Goal: Task Accomplishment & Management: Manage account settings

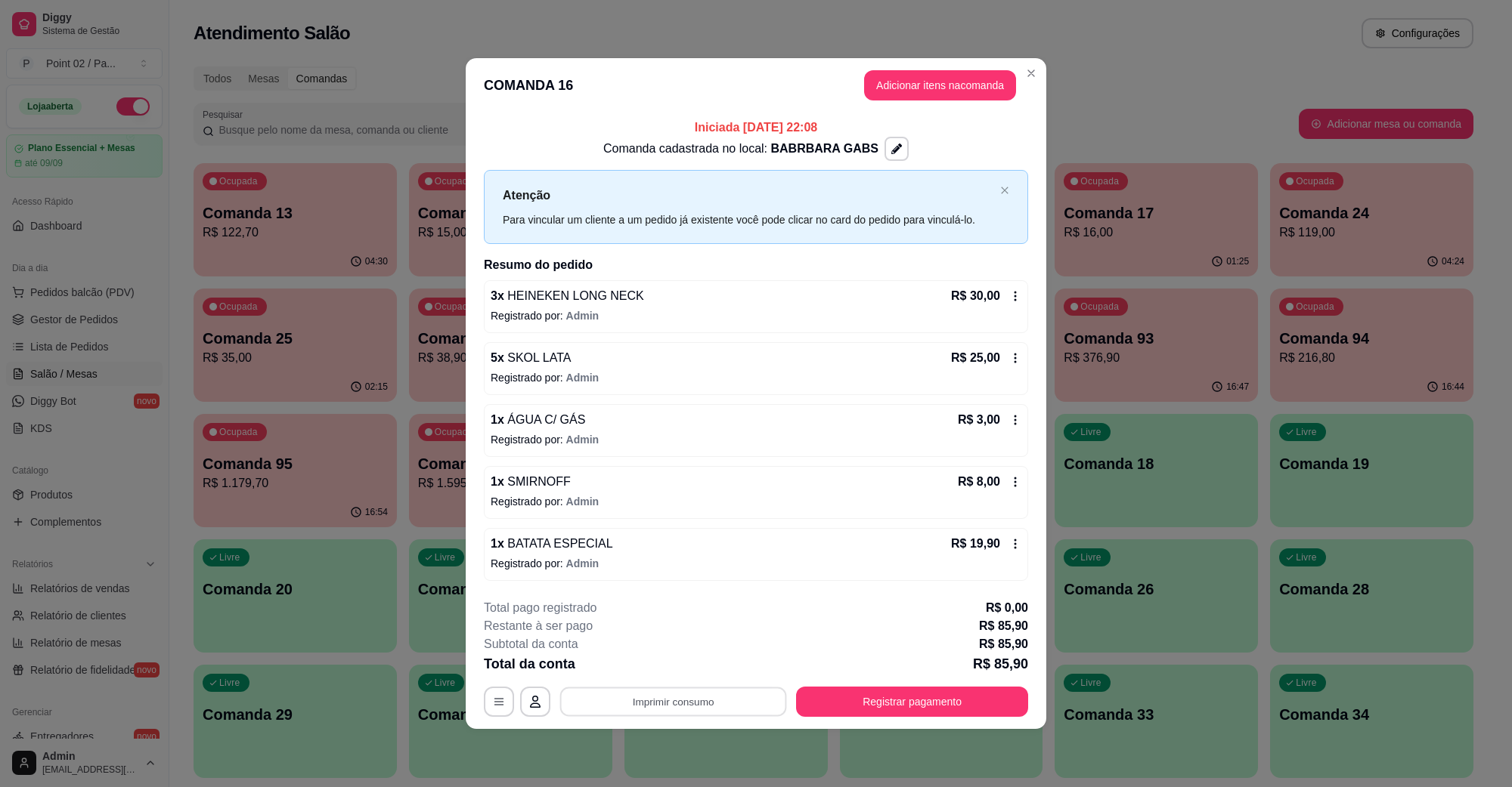
click at [901, 719] on footer "**********" at bounding box center [756, 658] width 581 height 142
click at [902, 715] on button "Registrar pagamento" at bounding box center [912, 701] width 232 height 30
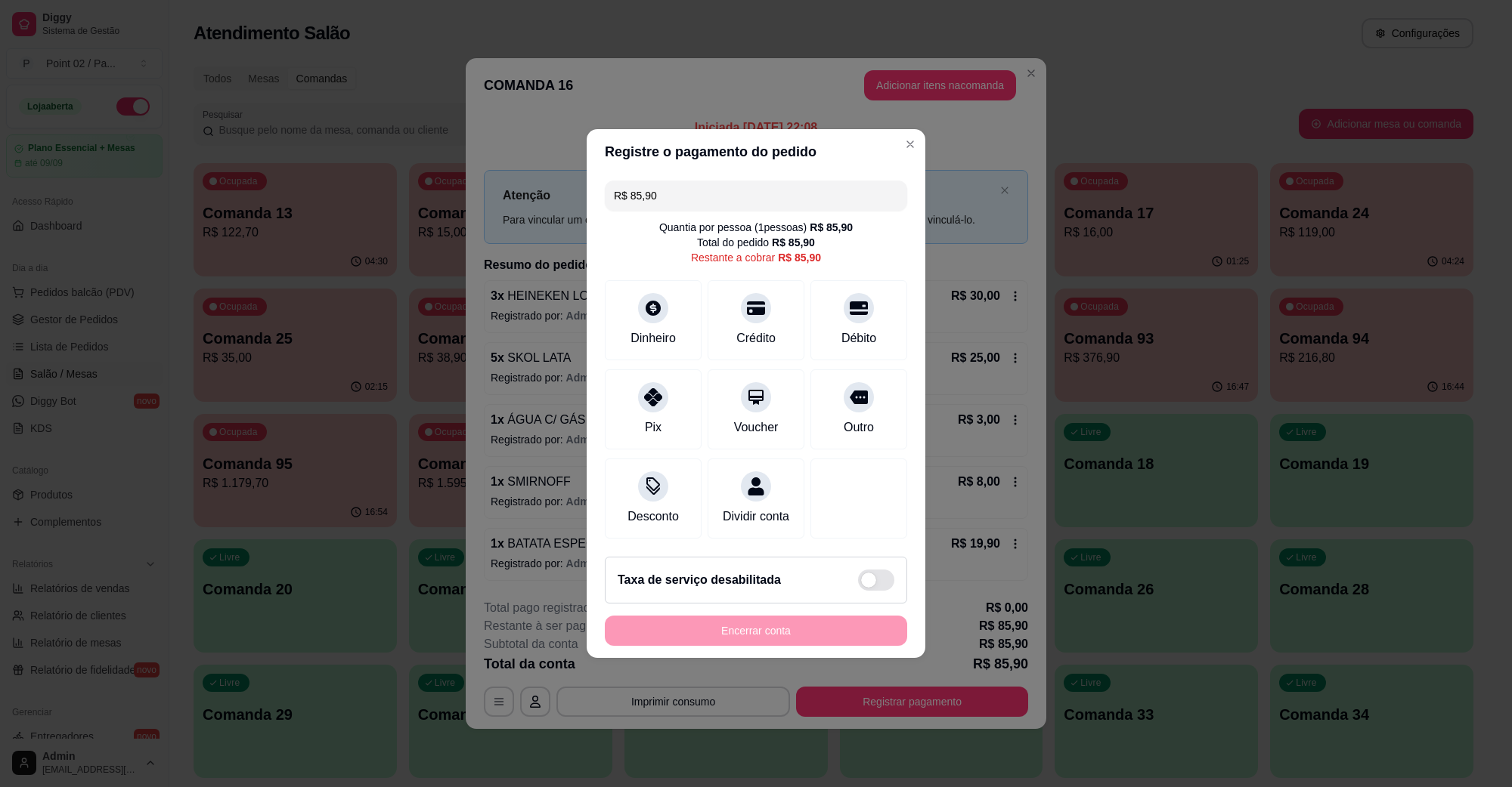
click at [666, 181] on input "R$ 85,90" at bounding box center [756, 195] width 284 height 30
type input "R$ 0,00"
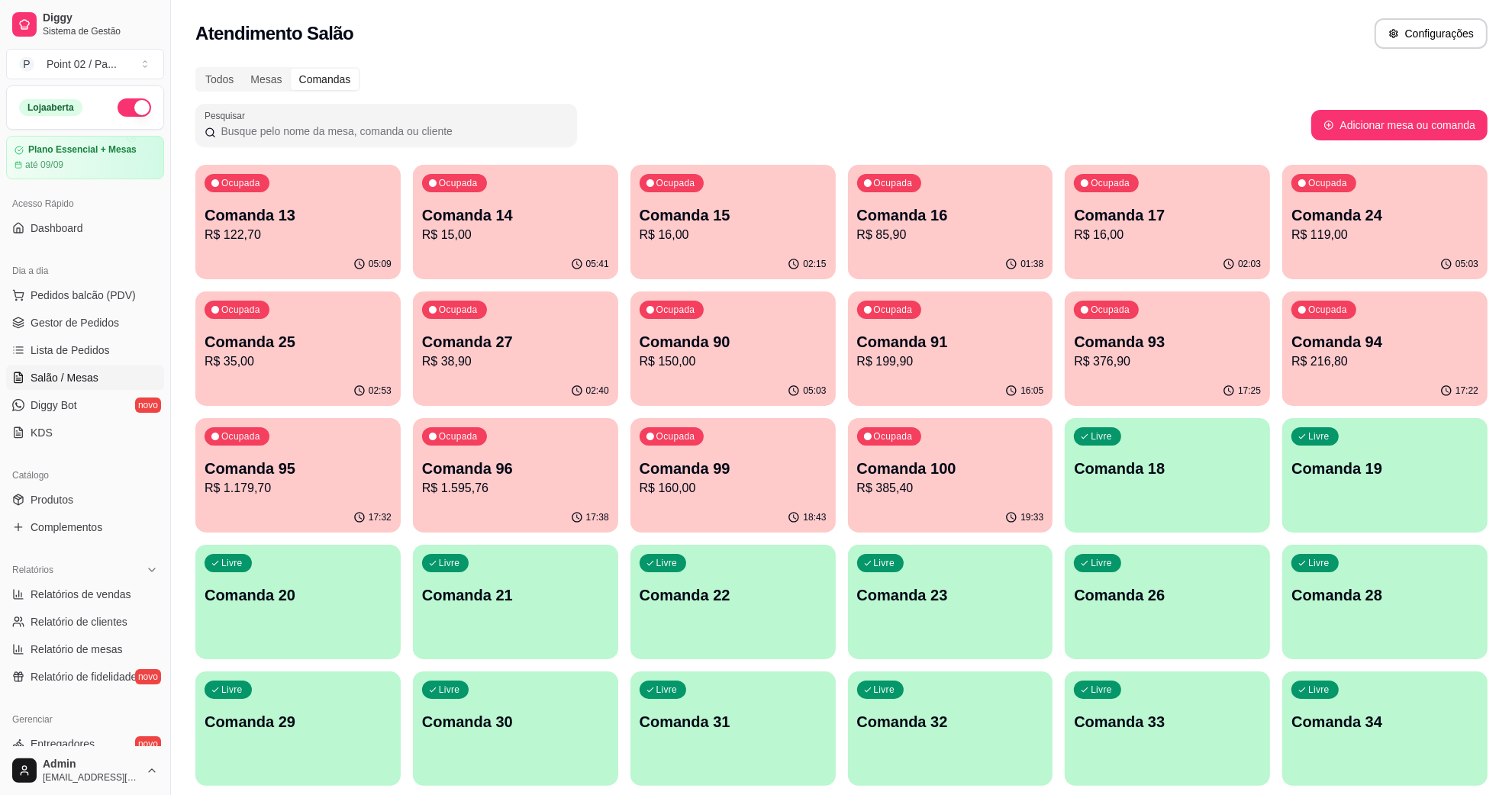
click at [345, 240] on p "R$ 122,70" at bounding box center [298, 236] width 187 height 19
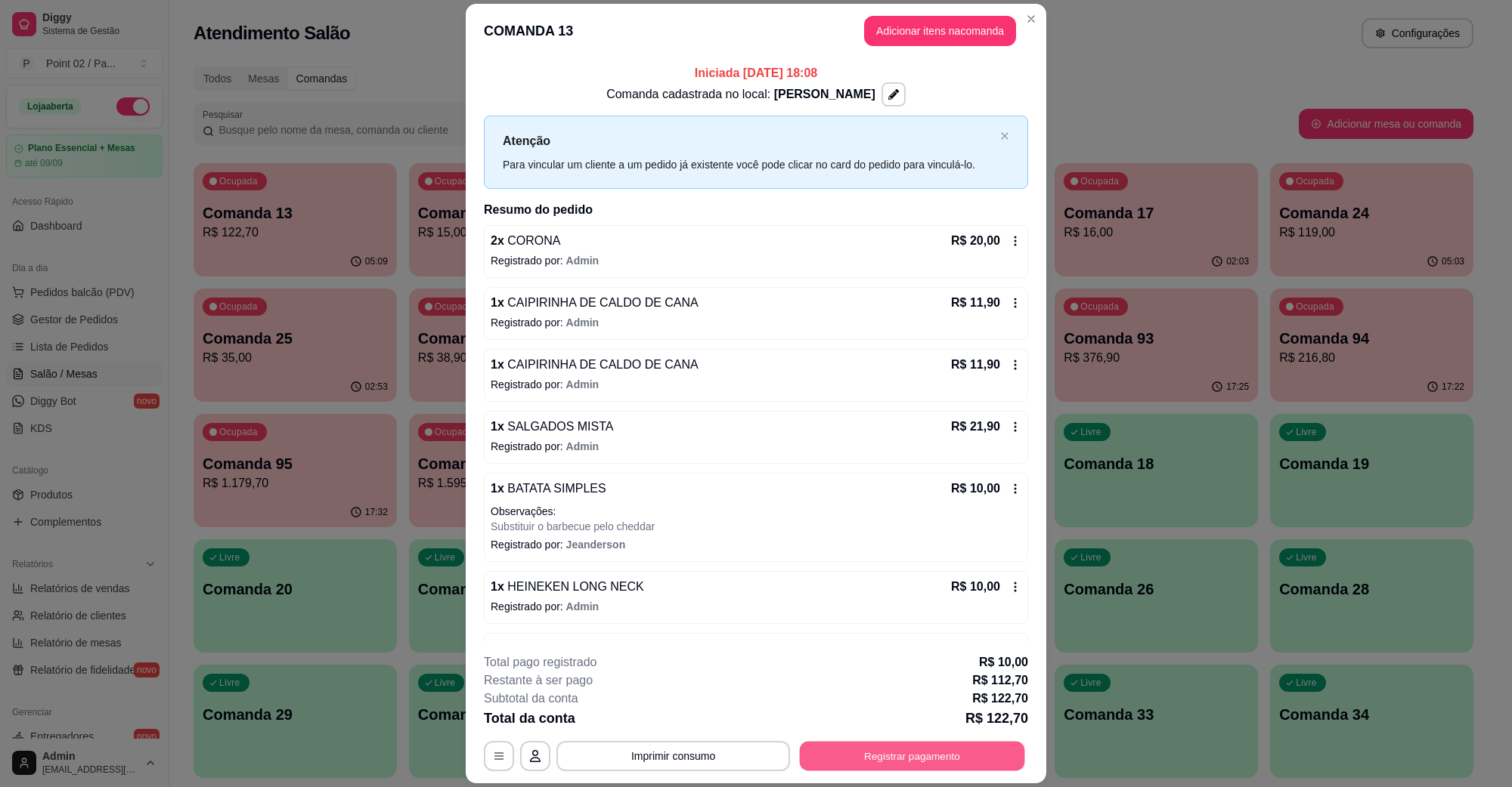
click at [916, 758] on button "Registrar pagamento" at bounding box center [912, 756] width 225 height 29
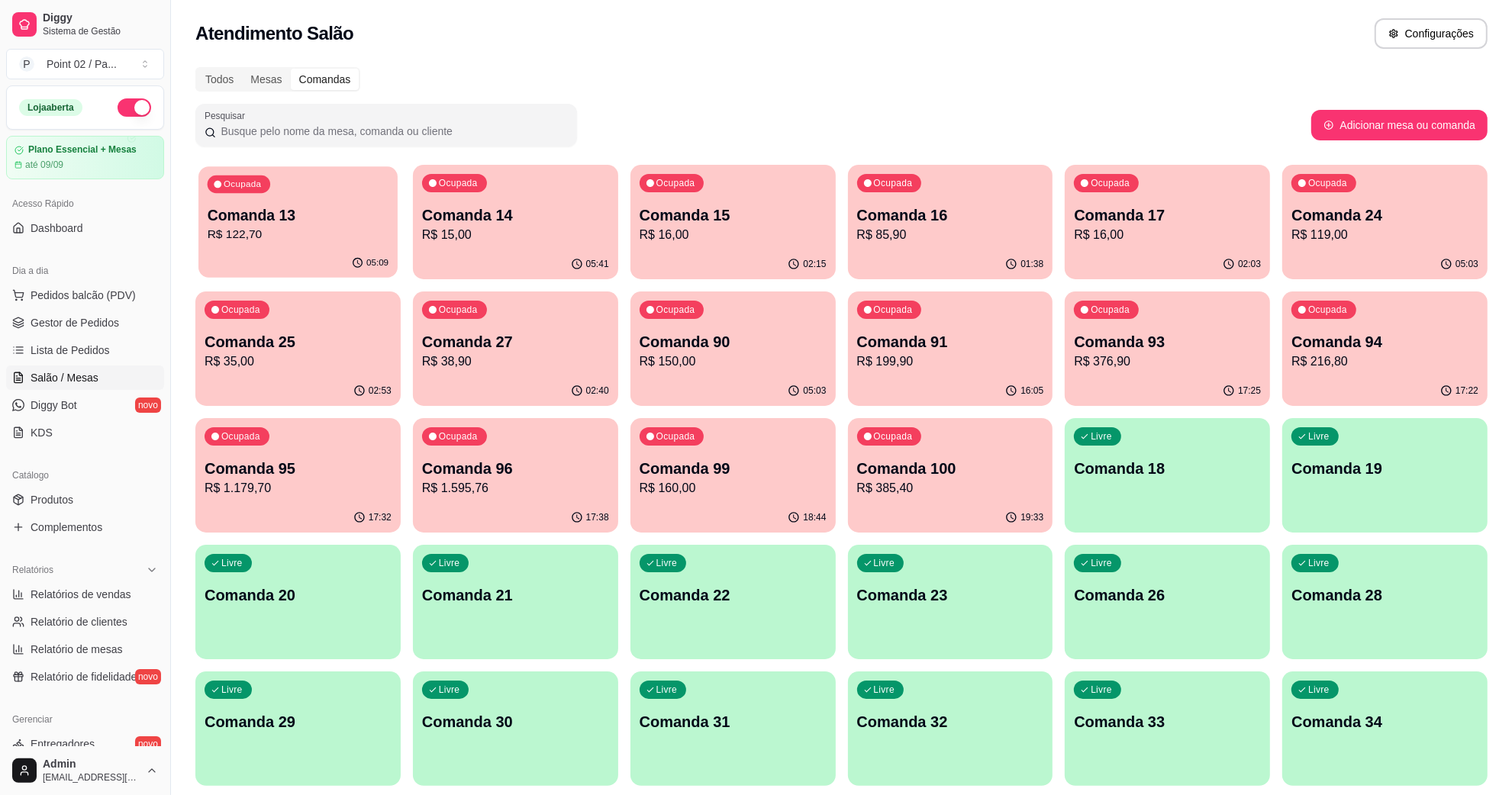
click at [380, 263] on p "05:09" at bounding box center [378, 263] width 22 height 12
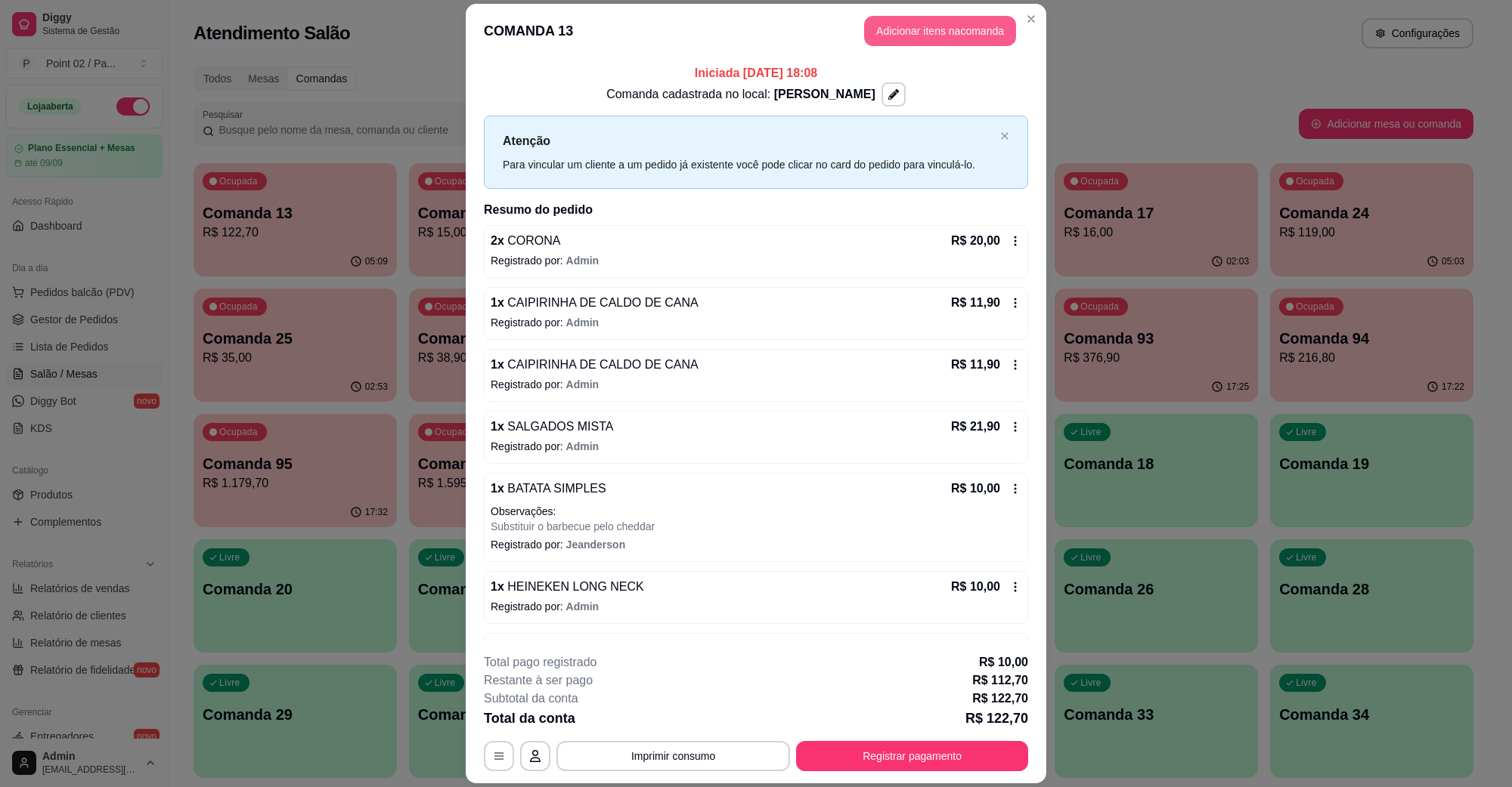
click at [950, 28] on button "Adicionar itens na comanda" at bounding box center [939, 30] width 152 height 30
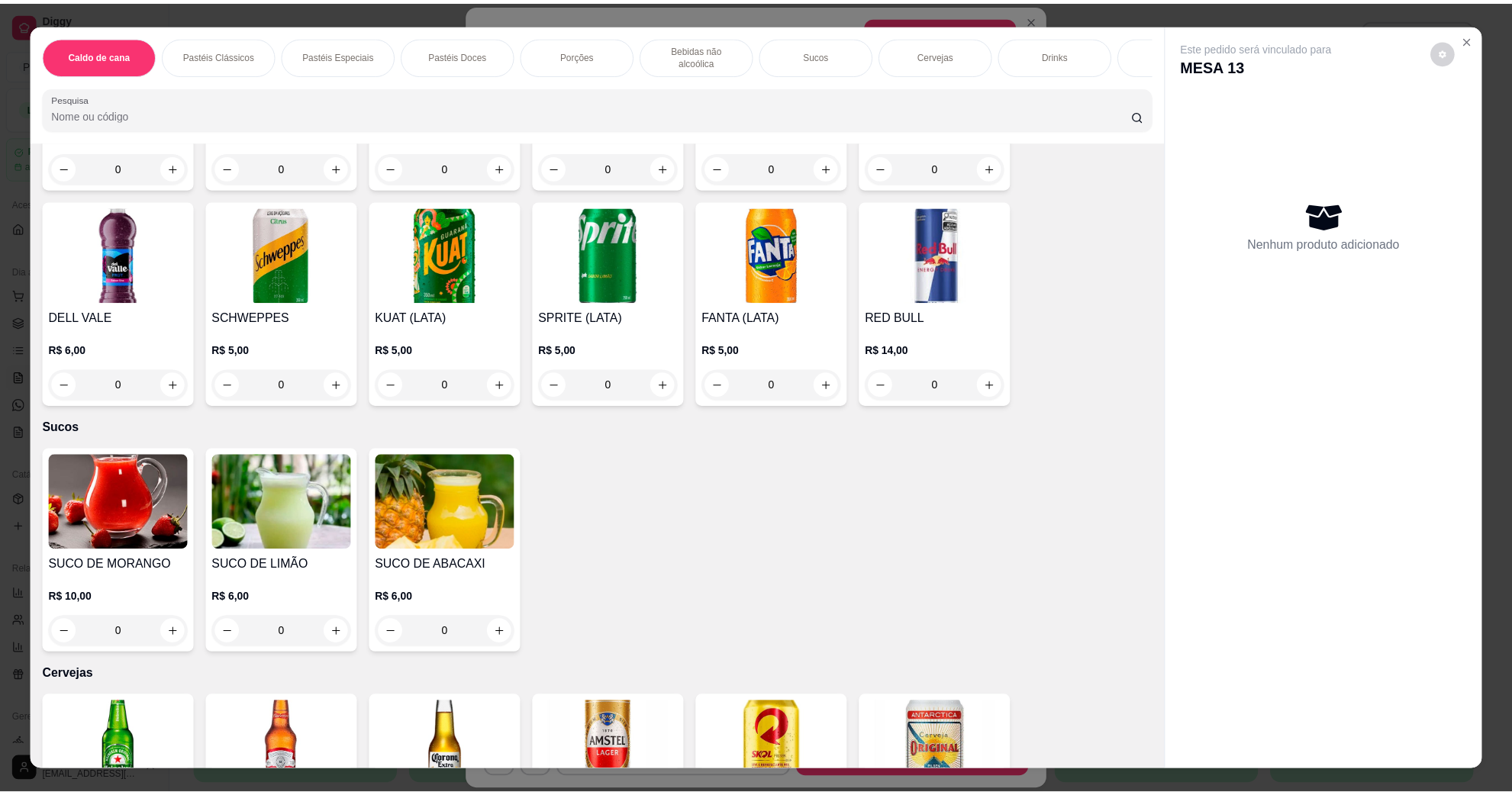
scroll to position [2289, 0]
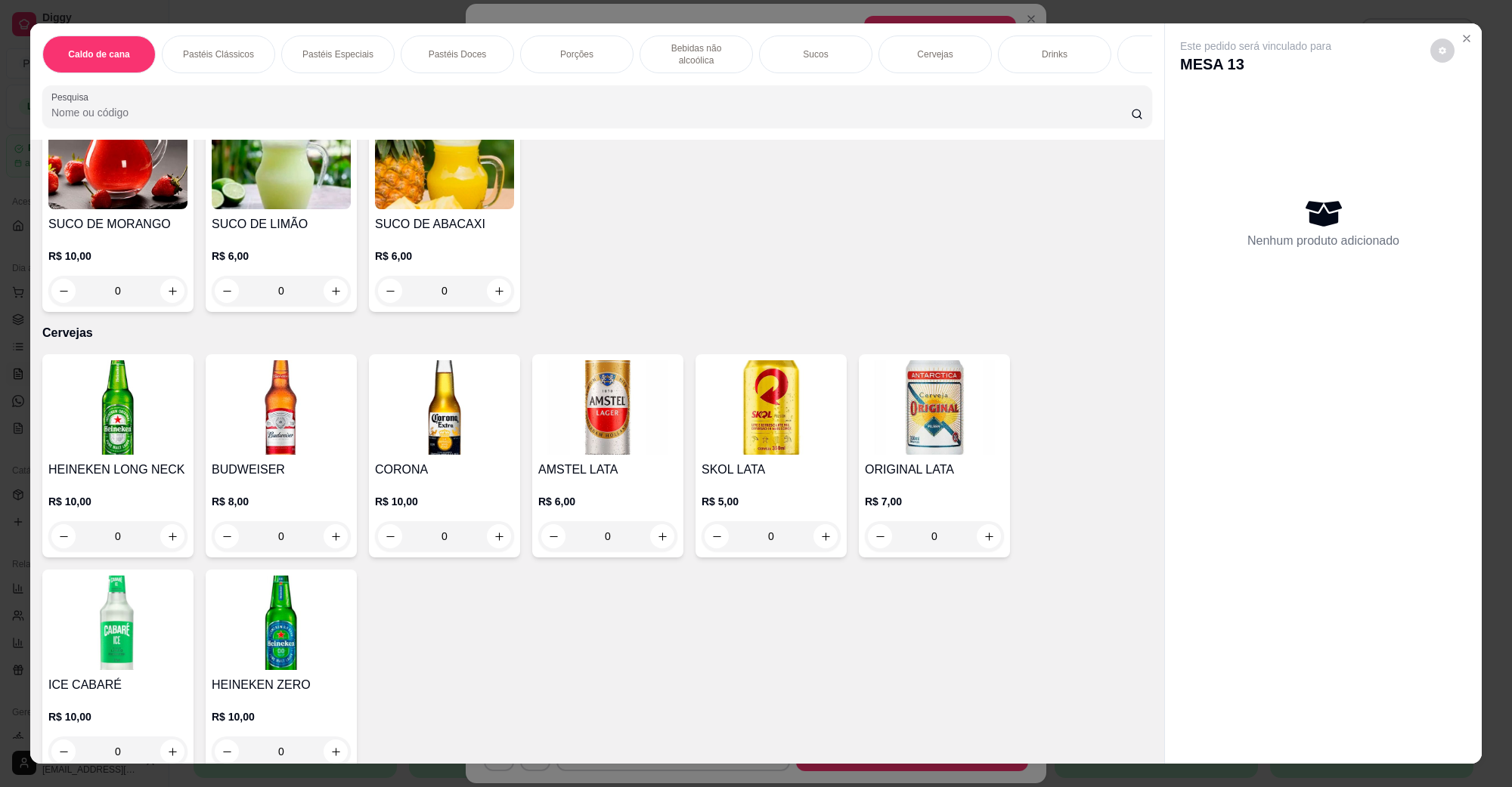
click at [88, 461] on h4 "HEINEKEN LONG NECK" at bounding box center [117, 470] width 139 height 18
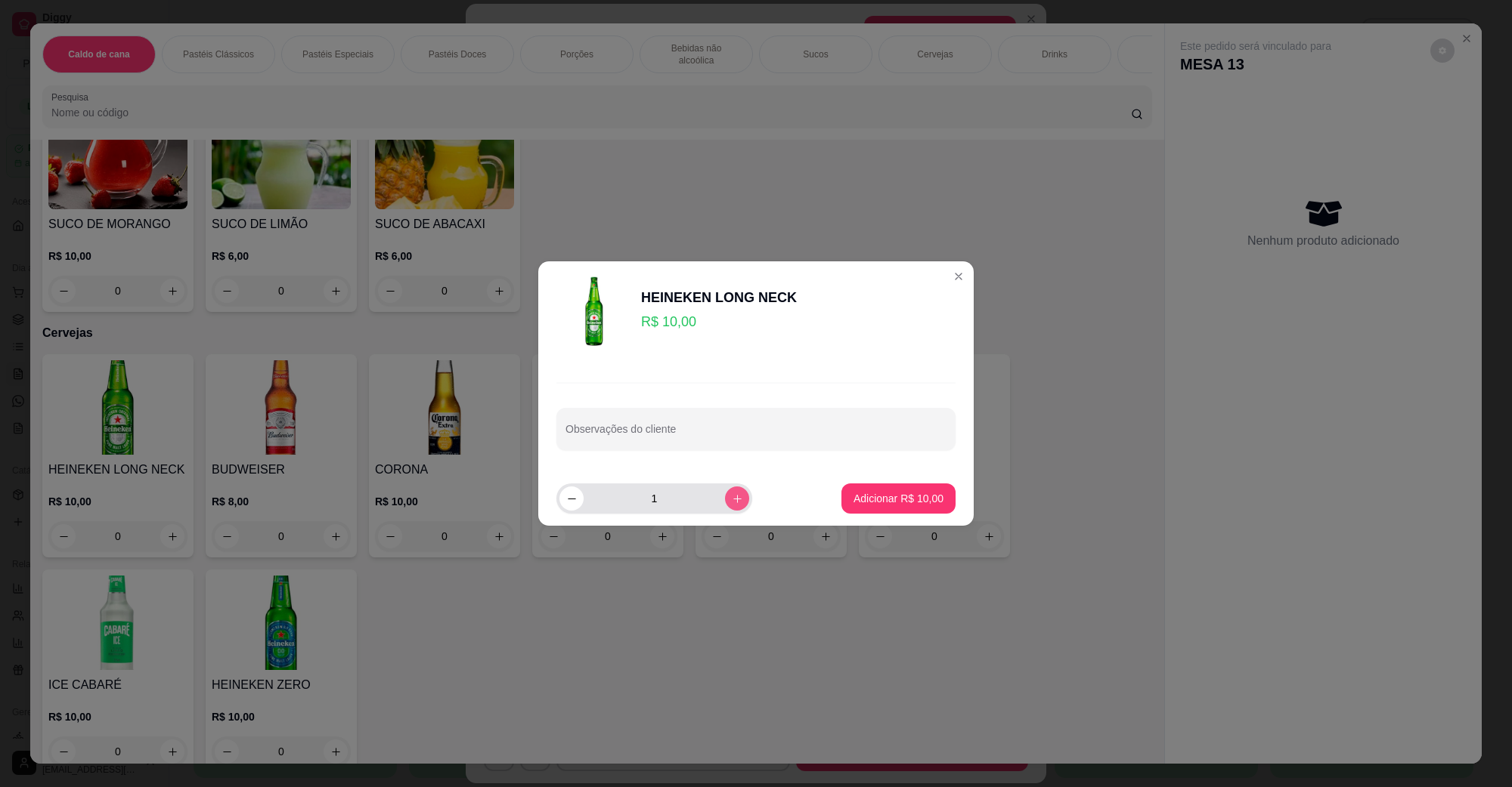
click at [727, 505] on button "increase-product-quantity" at bounding box center [737, 499] width 24 height 24
type input "2"
click at [894, 485] on button "Adicionar R$ 20,00" at bounding box center [898, 499] width 114 height 30
type input "2"
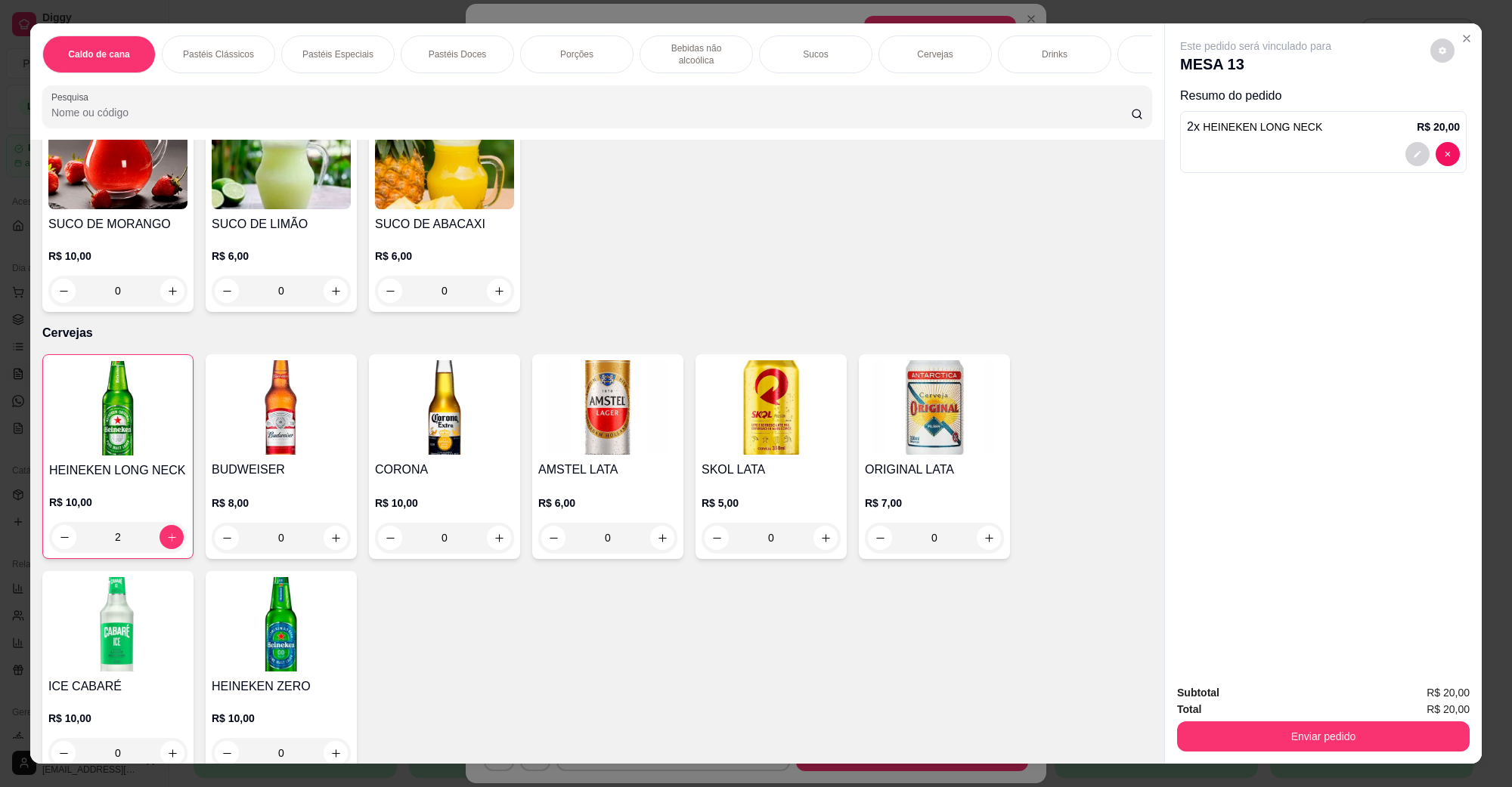
click at [1188, 711] on strong "Total" at bounding box center [1188, 709] width 24 height 12
click at [1206, 743] on button "Enviar pedido" at bounding box center [1322, 736] width 292 height 30
click at [1251, 693] on button "Não registrar e enviar pedido" at bounding box center [1272, 699] width 153 height 28
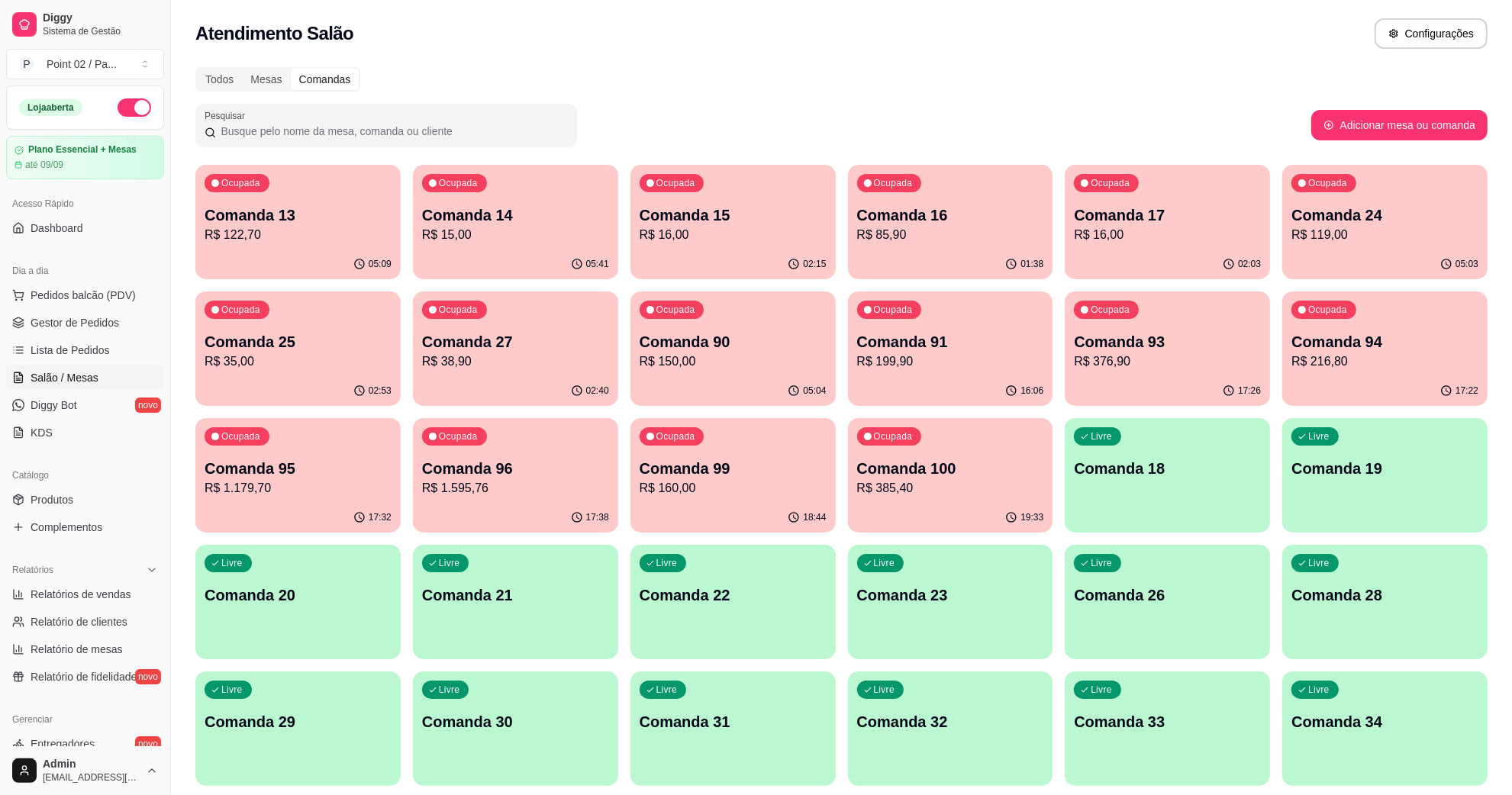
click at [925, 235] on p "R$ 85,90" at bounding box center [951, 236] width 187 height 19
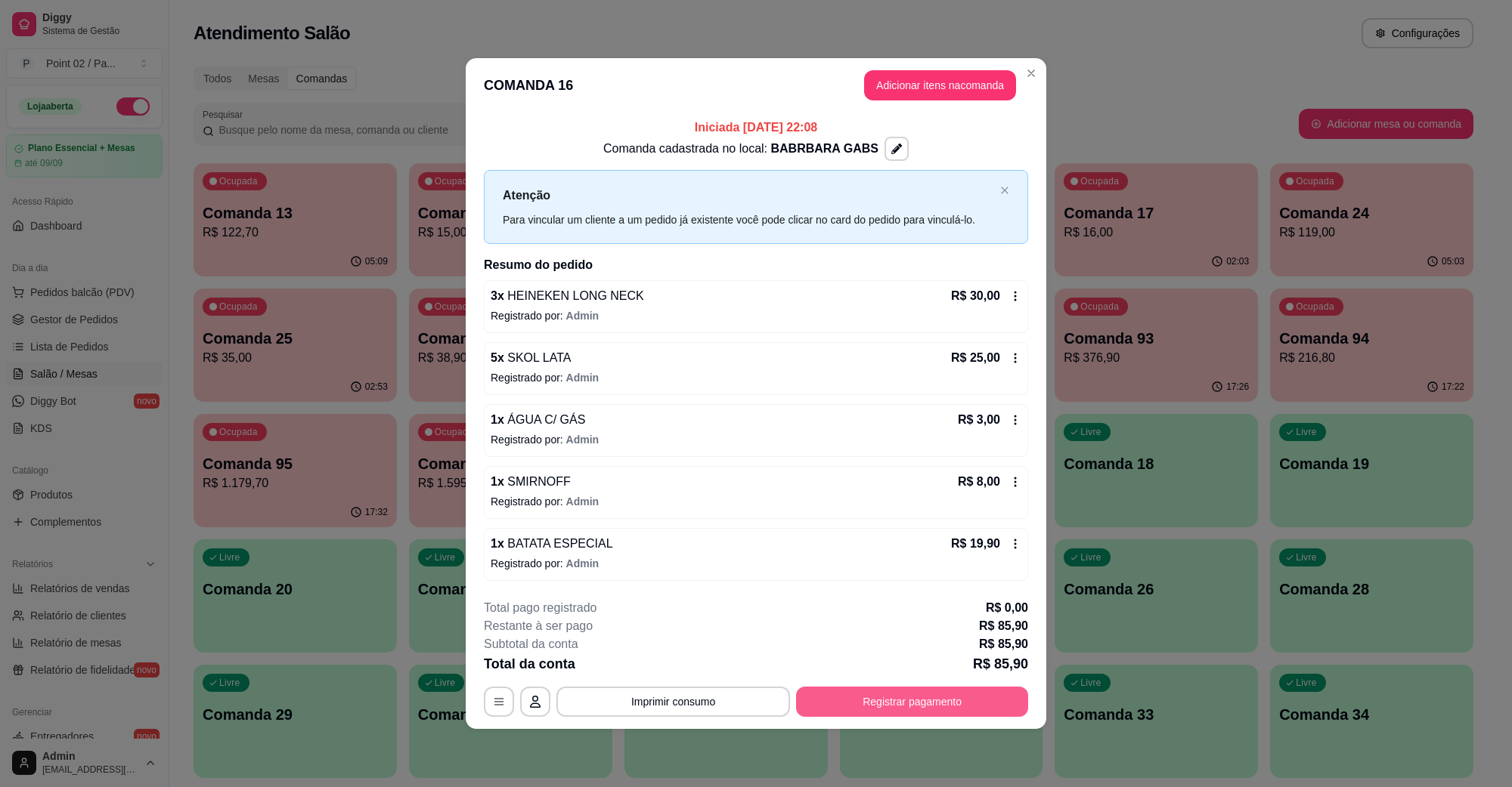
click at [866, 708] on button "Registrar pagamento" at bounding box center [912, 701] width 232 height 30
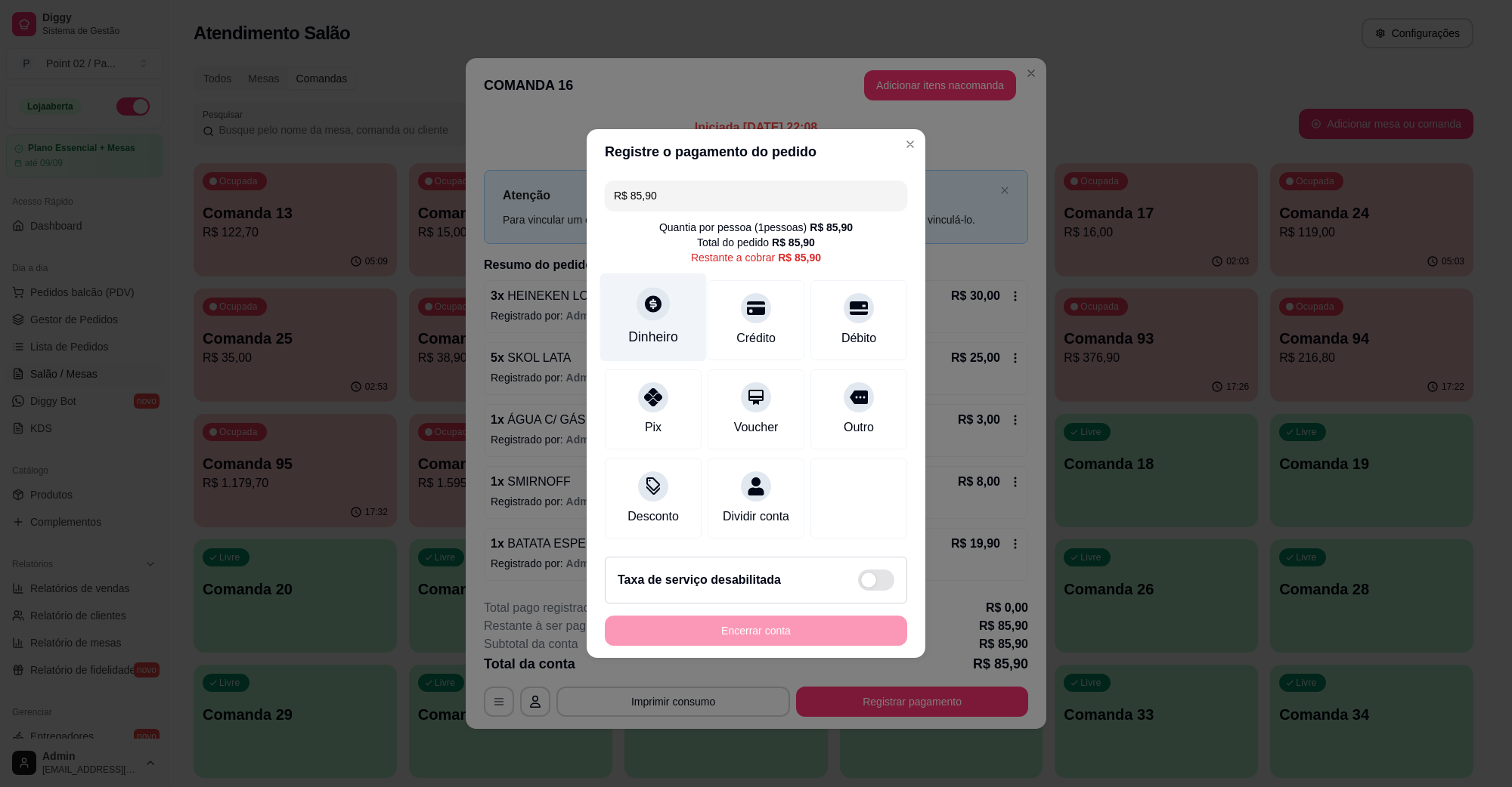
click at [623, 312] on div "Dinheiro" at bounding box center [654, 318] width 107 height 88
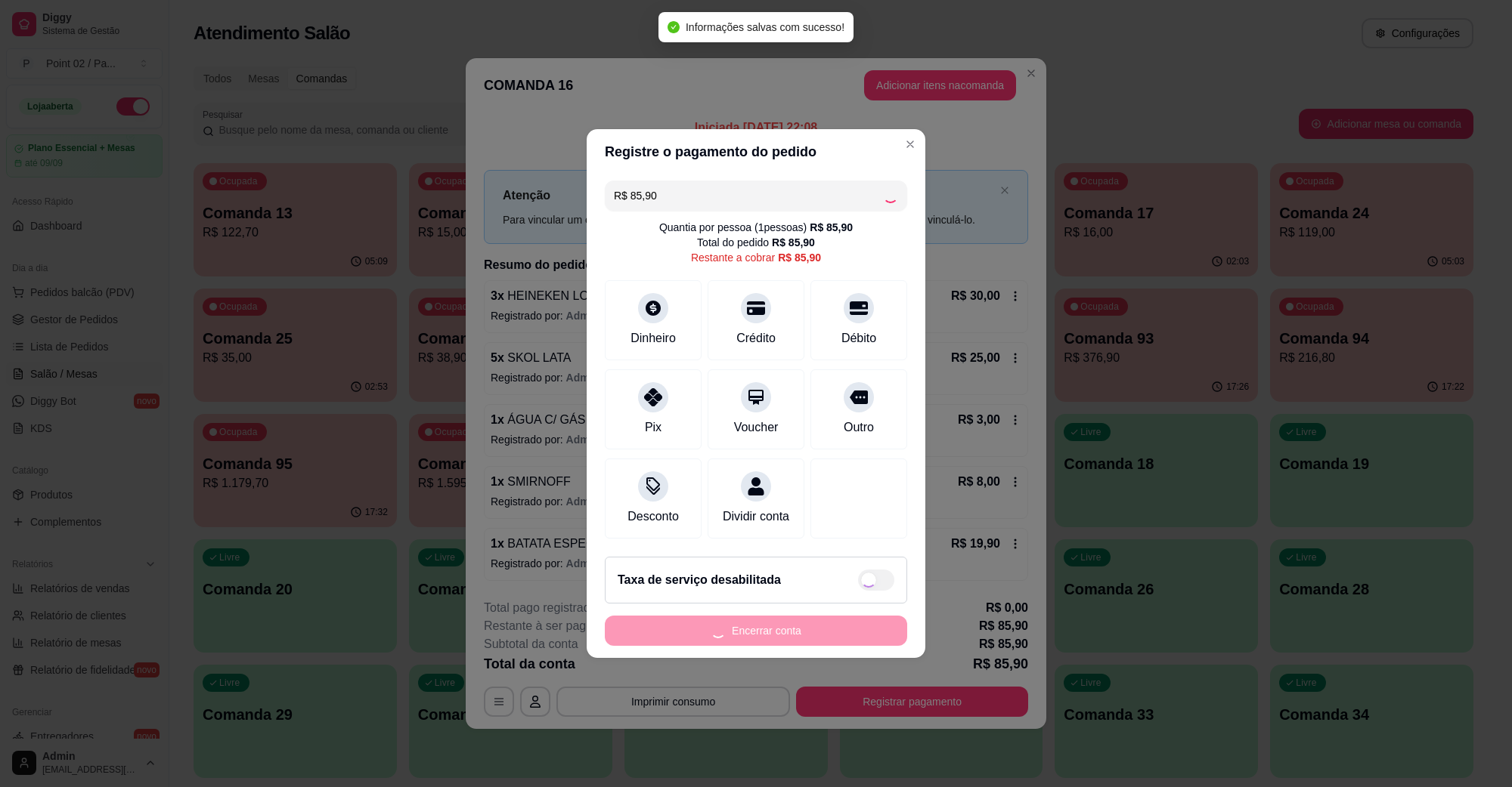
type input "R$ 0,00"
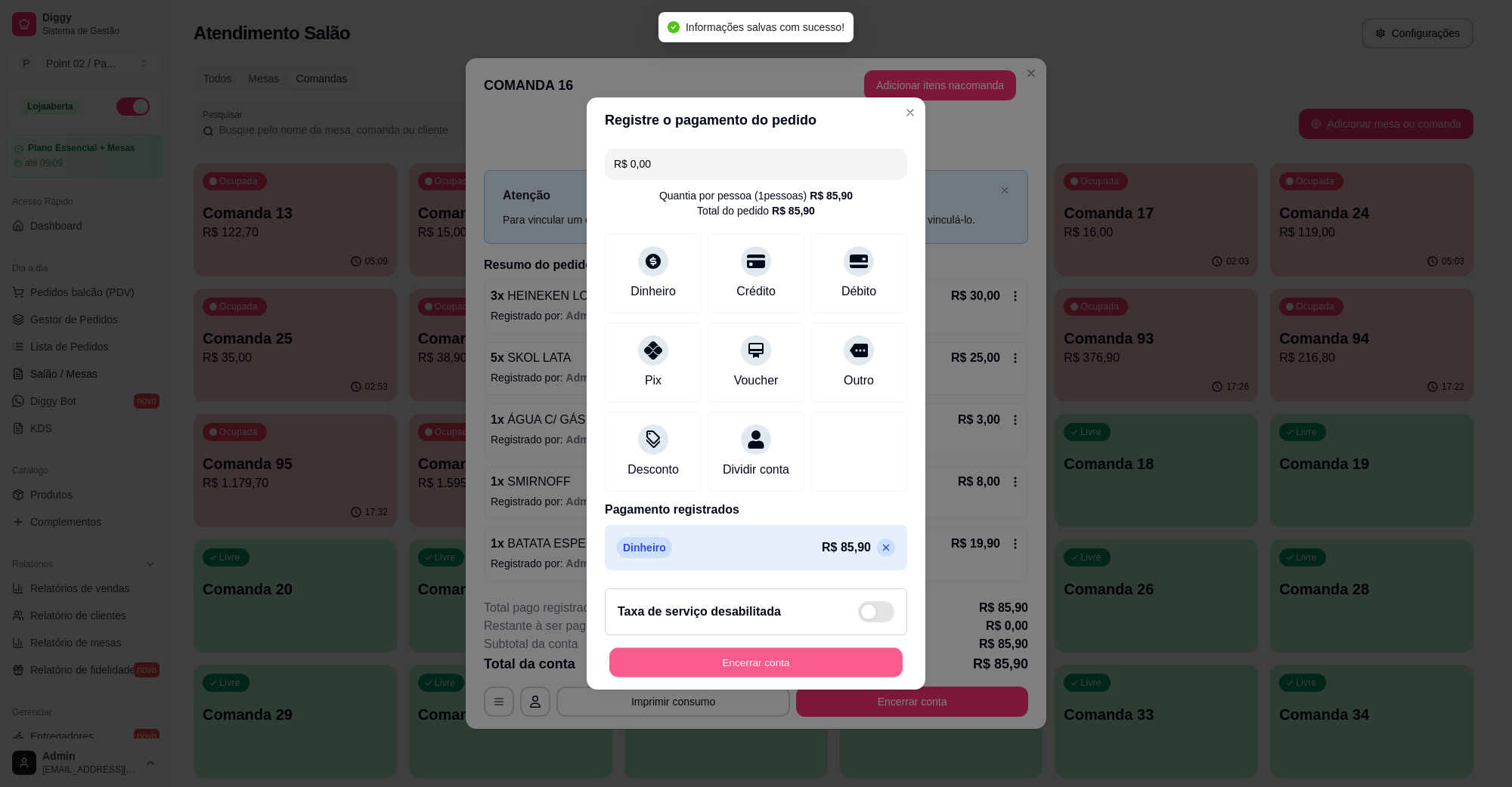
click at [801, 659] on button "Encerrar conta" at bounding box center [756, 663] width 293 height 29
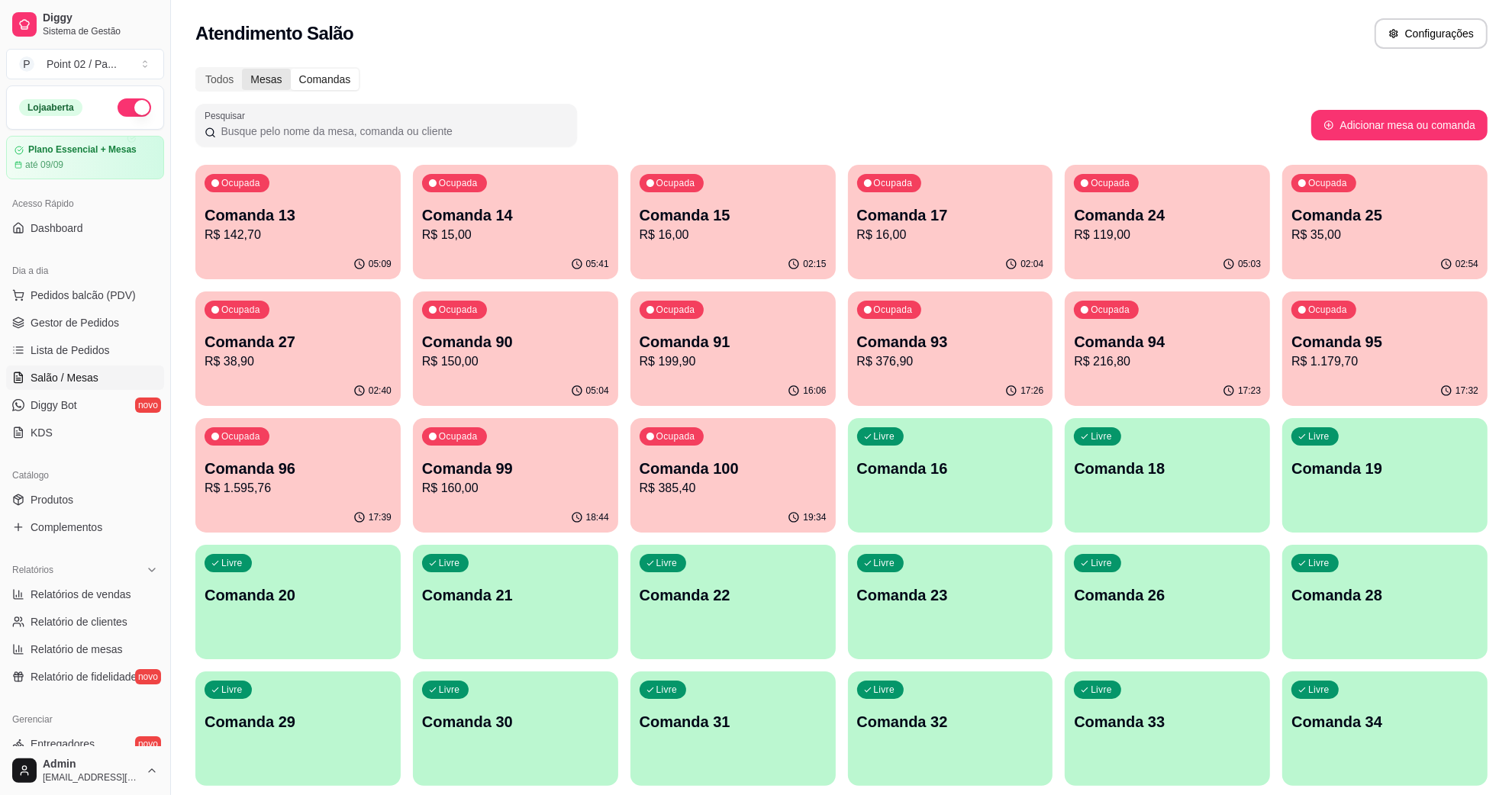
click at [278, 80] on div "Mesas" at bounding box center [266, 79] width 48 height 21
click at [242, 69] on input "Mesas" at bounding box center [242, 69] width 0 height 0
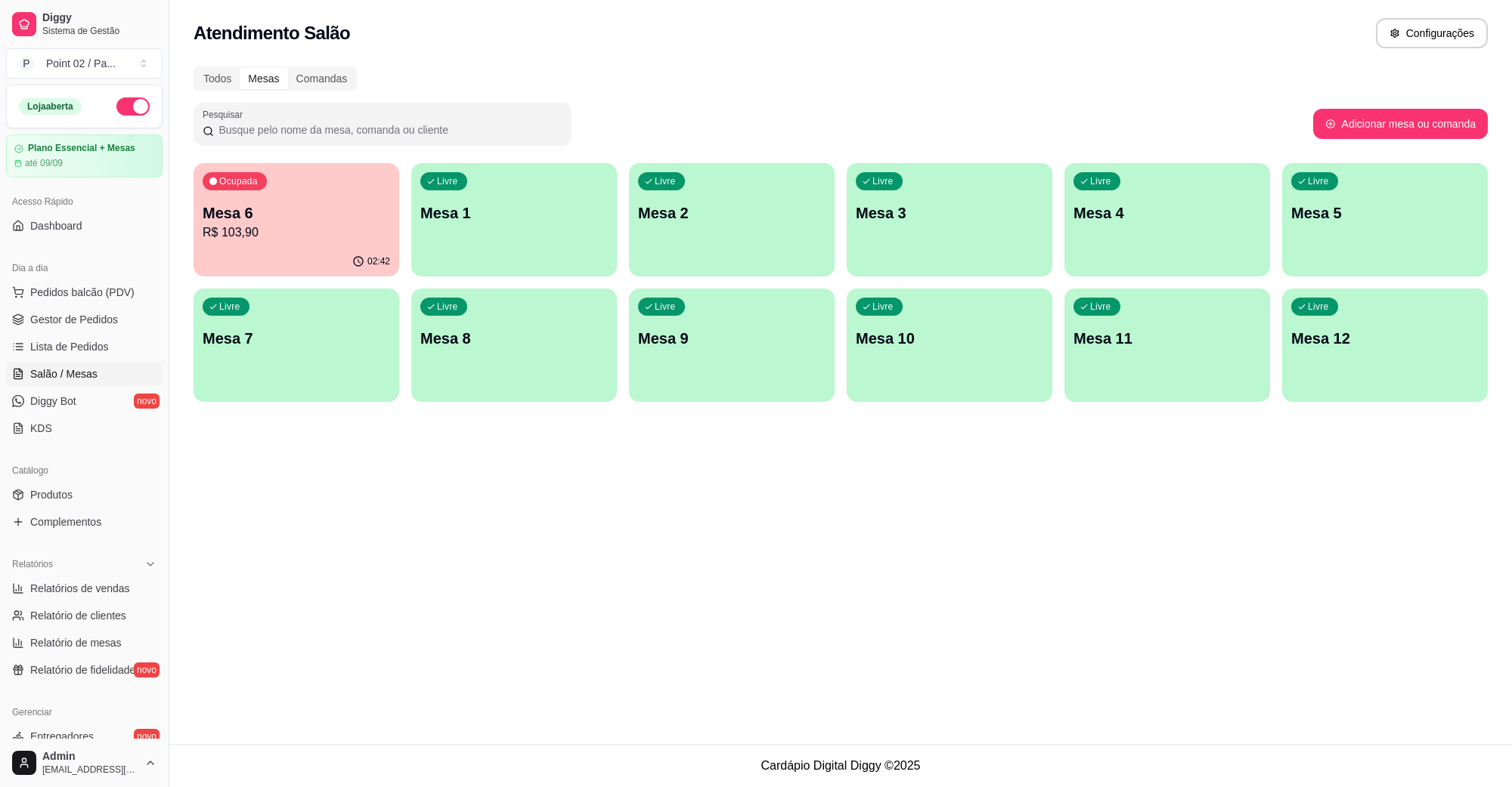
click at [296, 220] on p "Mesa 6" at bounding box center [296, 213] width 187 height 21
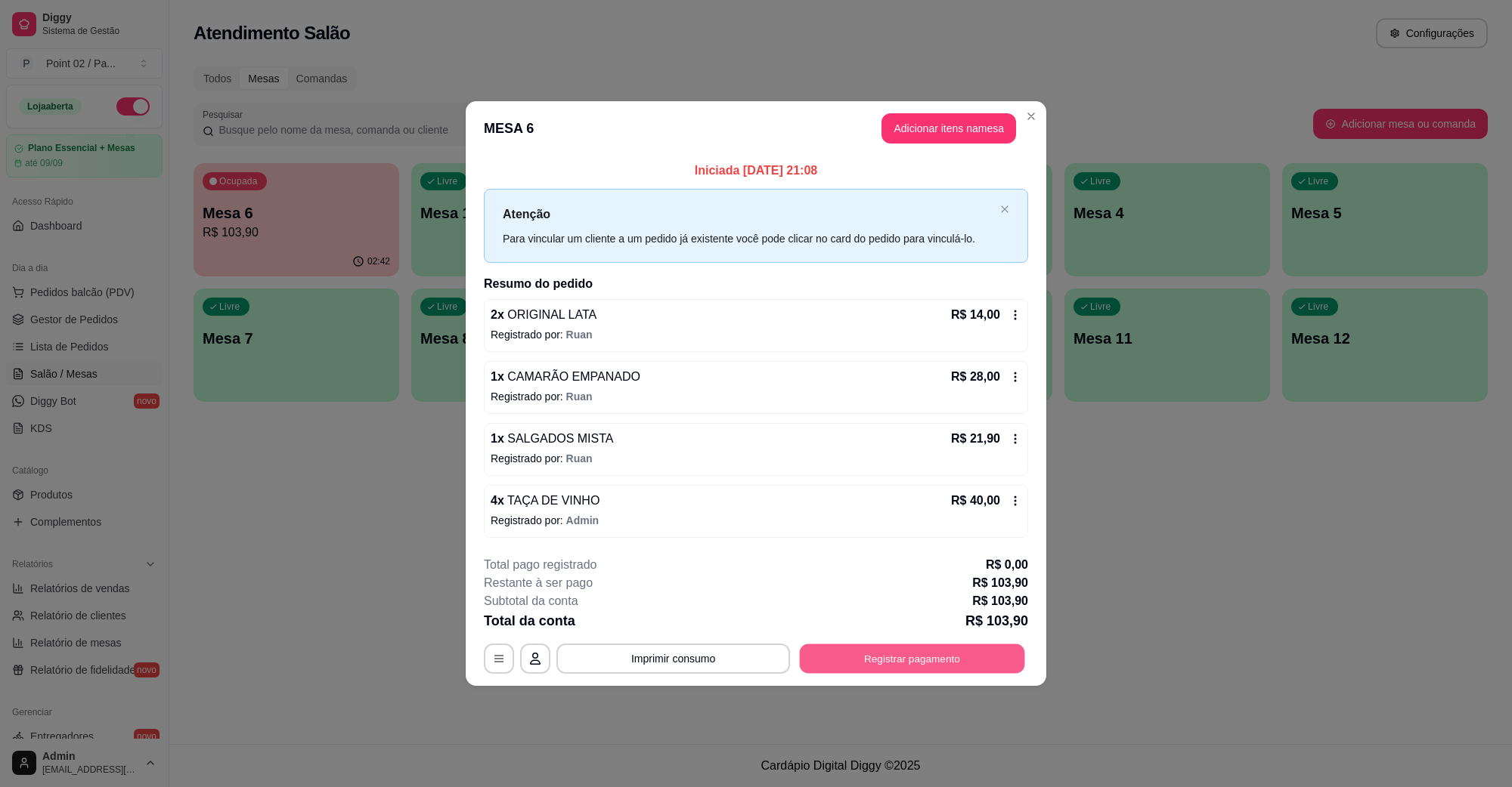
click at [879, 659] on button "Registrar pagamento" at bounding box center [912, 658] width 225 height 29
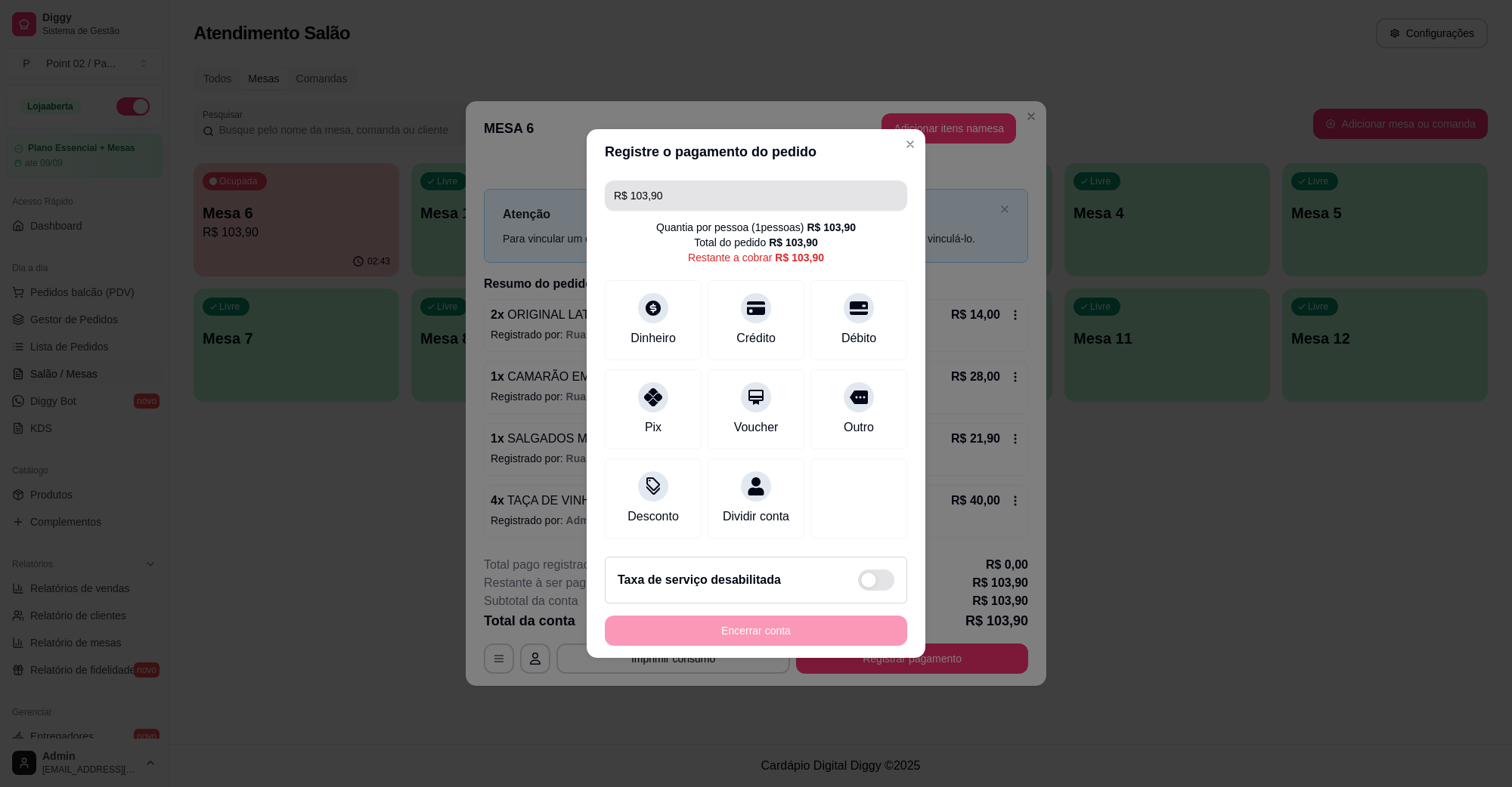
click at [767, 186] on input "R$ 103,90" at bounding box center [756, 195] width 284 height 30
click at [667, 331] on div "Dinheiro" at bounding box center [653, 336] width 50 height 19
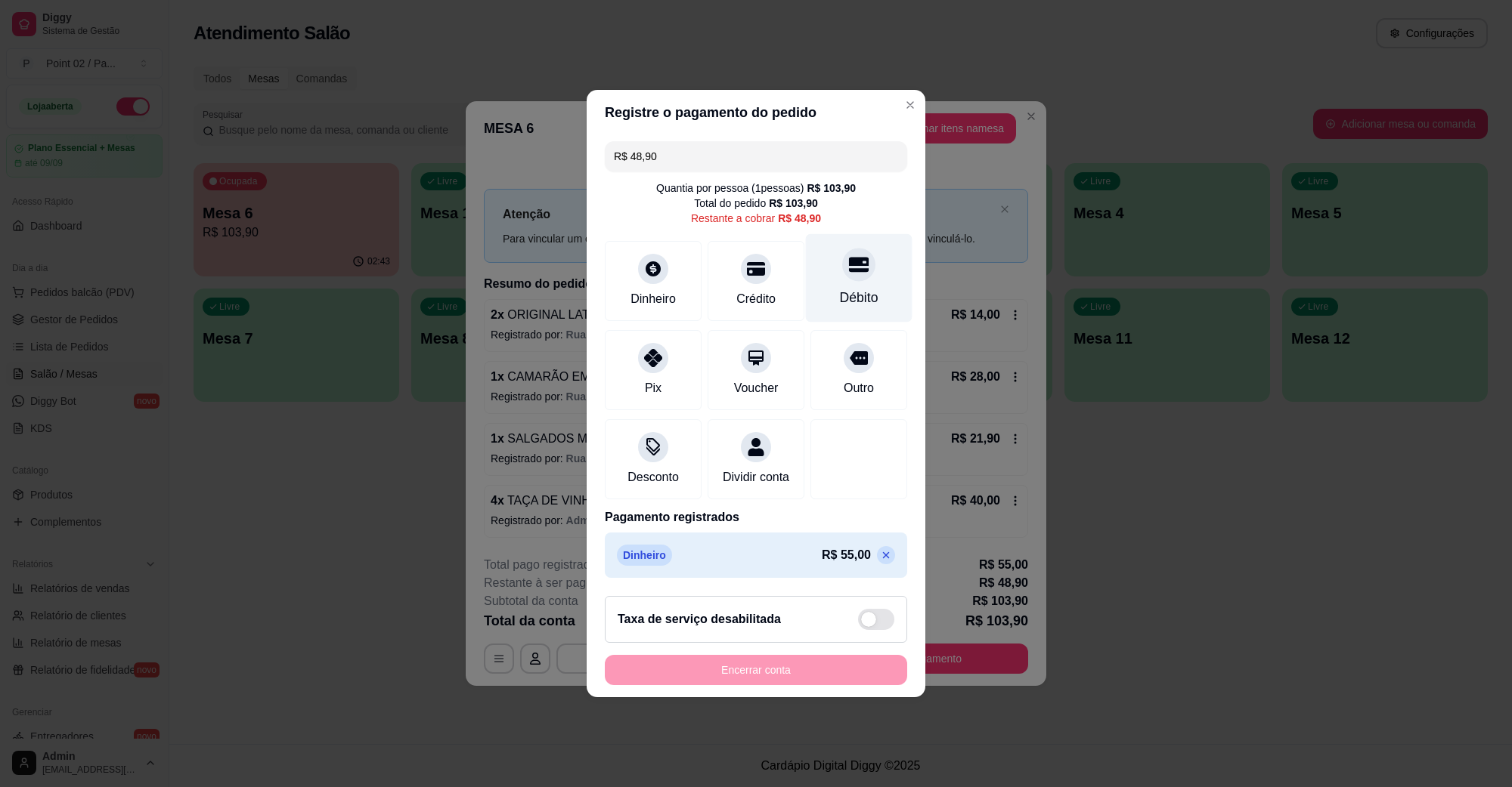
click at [840, 288] on div "Débito" at bounding box center [859, 297] width 39 height 19
type input "R$ 0,00"
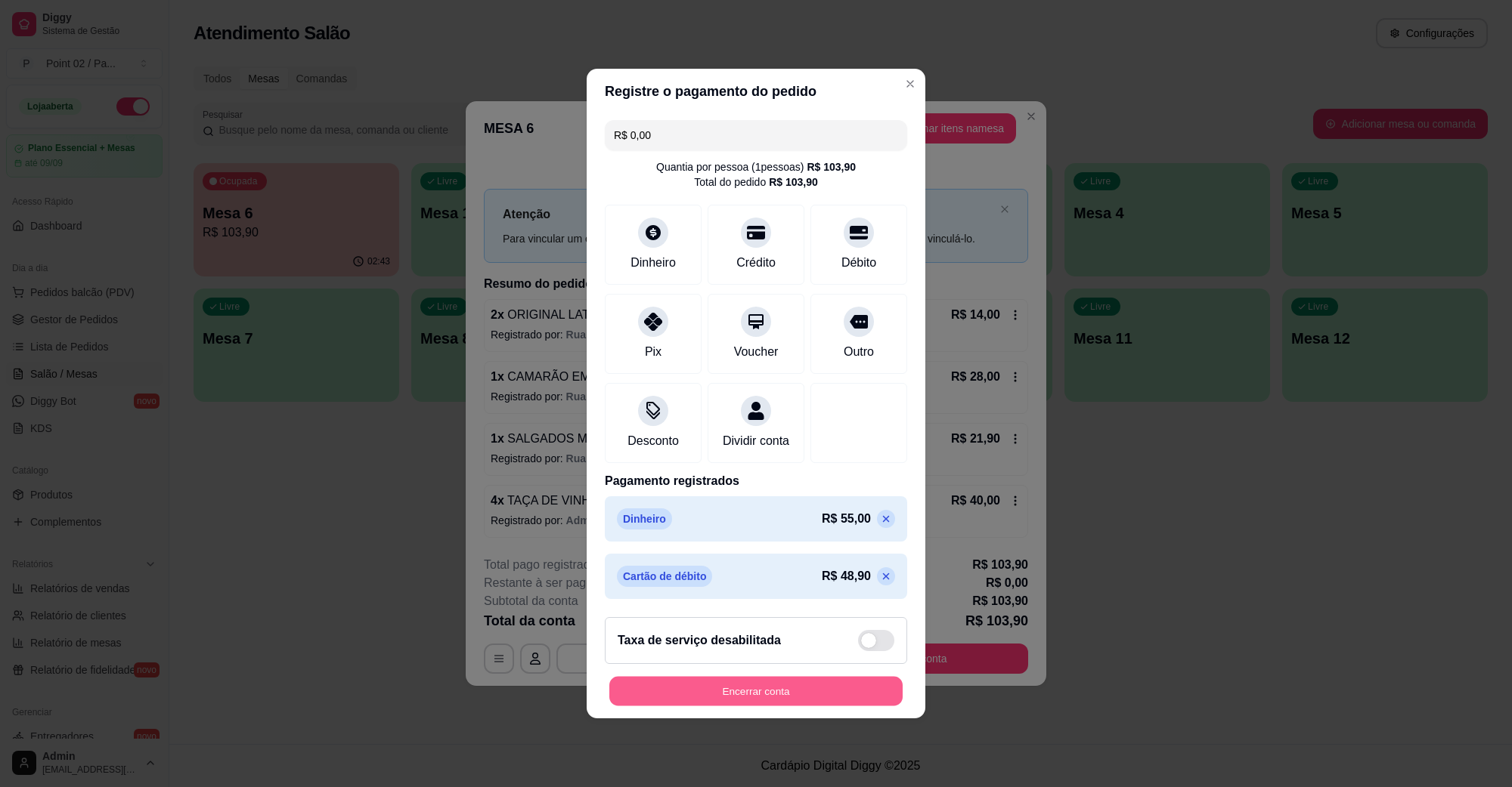
click at [814, 704] on button "Encerrar conta" at bounding box center [756, 692] width 293 height 29
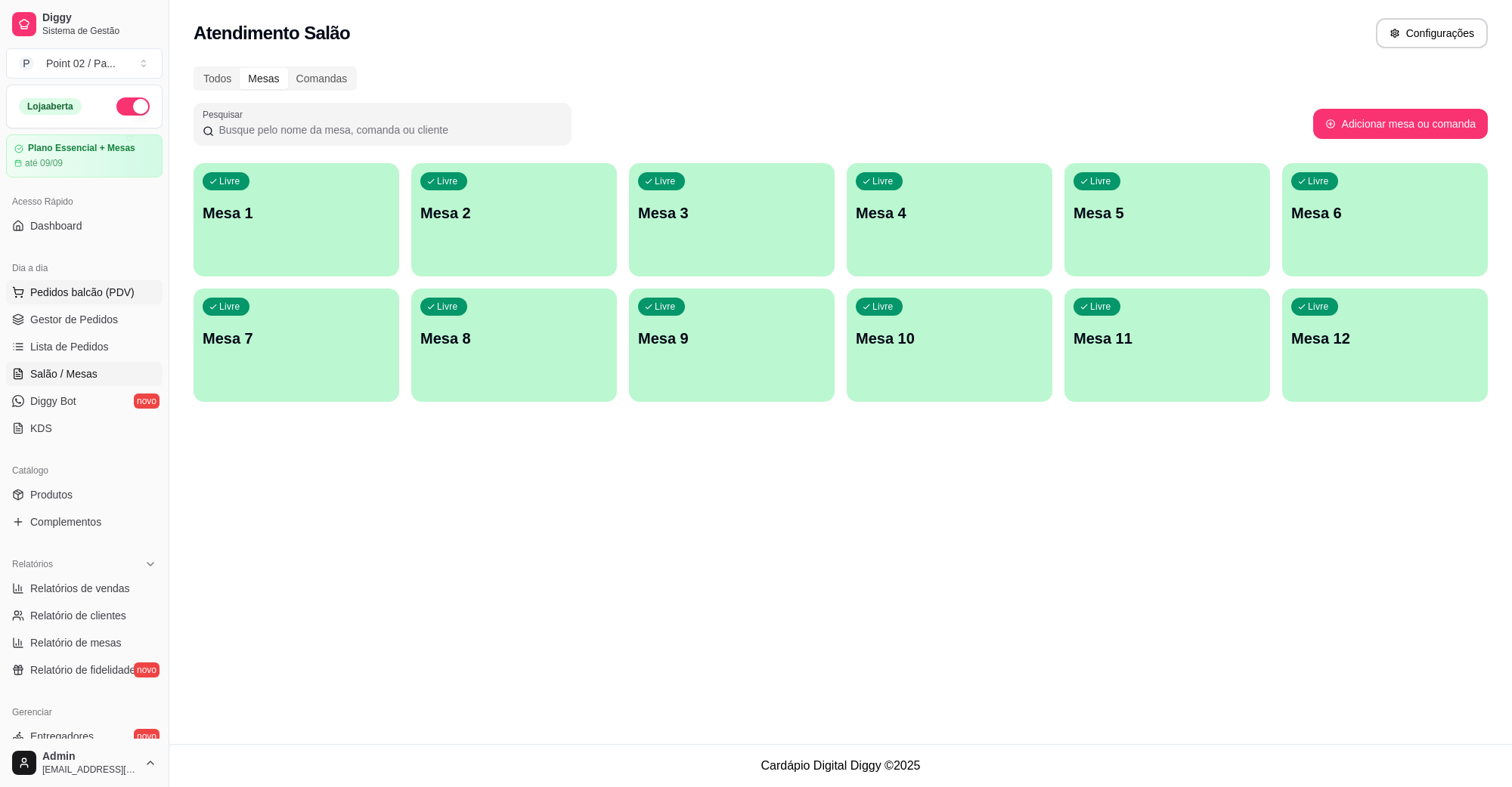
click at [99, 299] on span "Pedidos balcão (PDV)" at bounding box center [82, 292] width 104 height 15
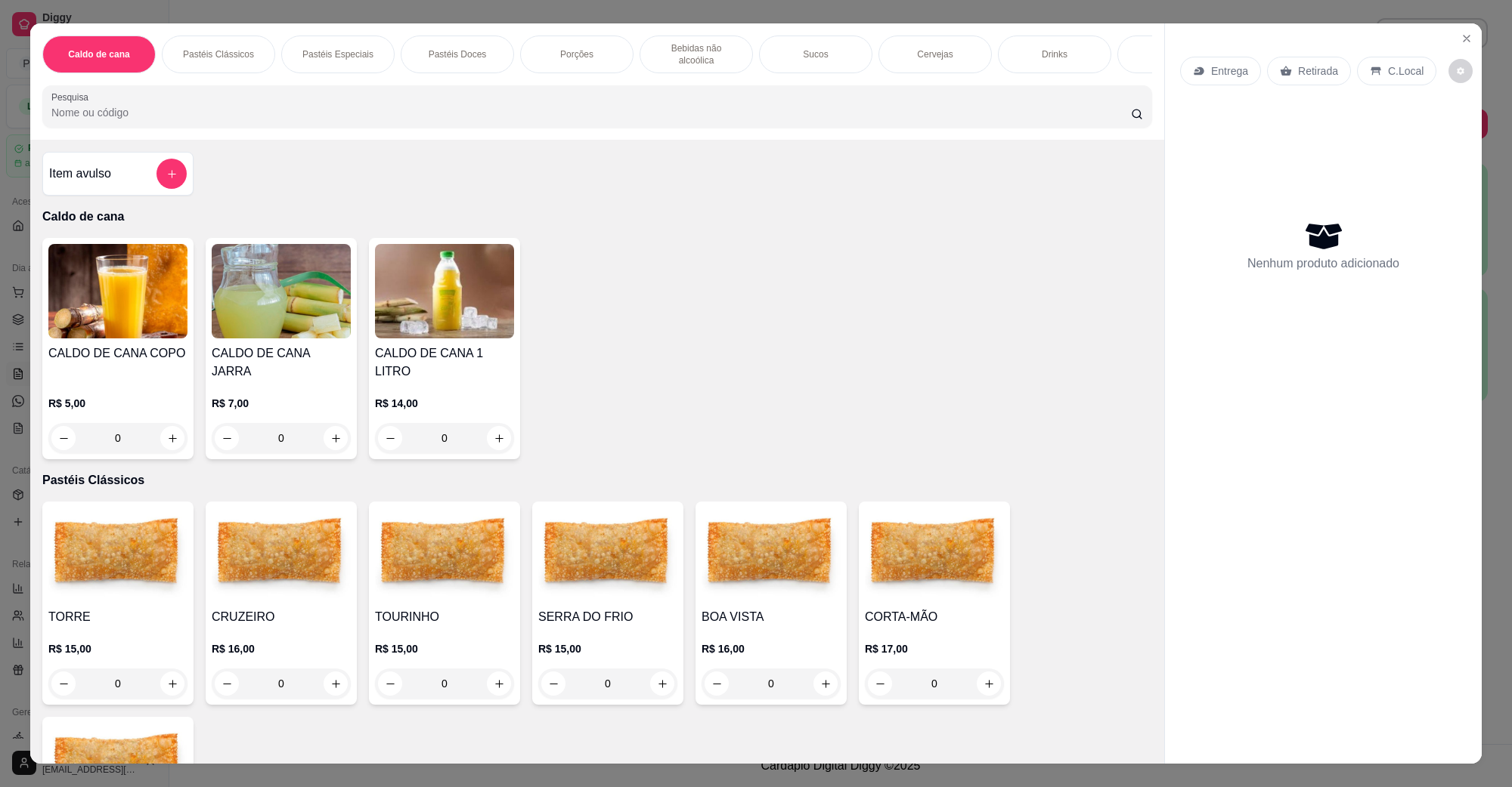
click at [1468, 48] on div "Entrega Retirada C.Local Nenhum produto adicionado" at bounding box center [1322, 381] width 316 height 715
click at [1460, 43] on icon "Close" at bounding box center [1466, 38] width 12 height 12
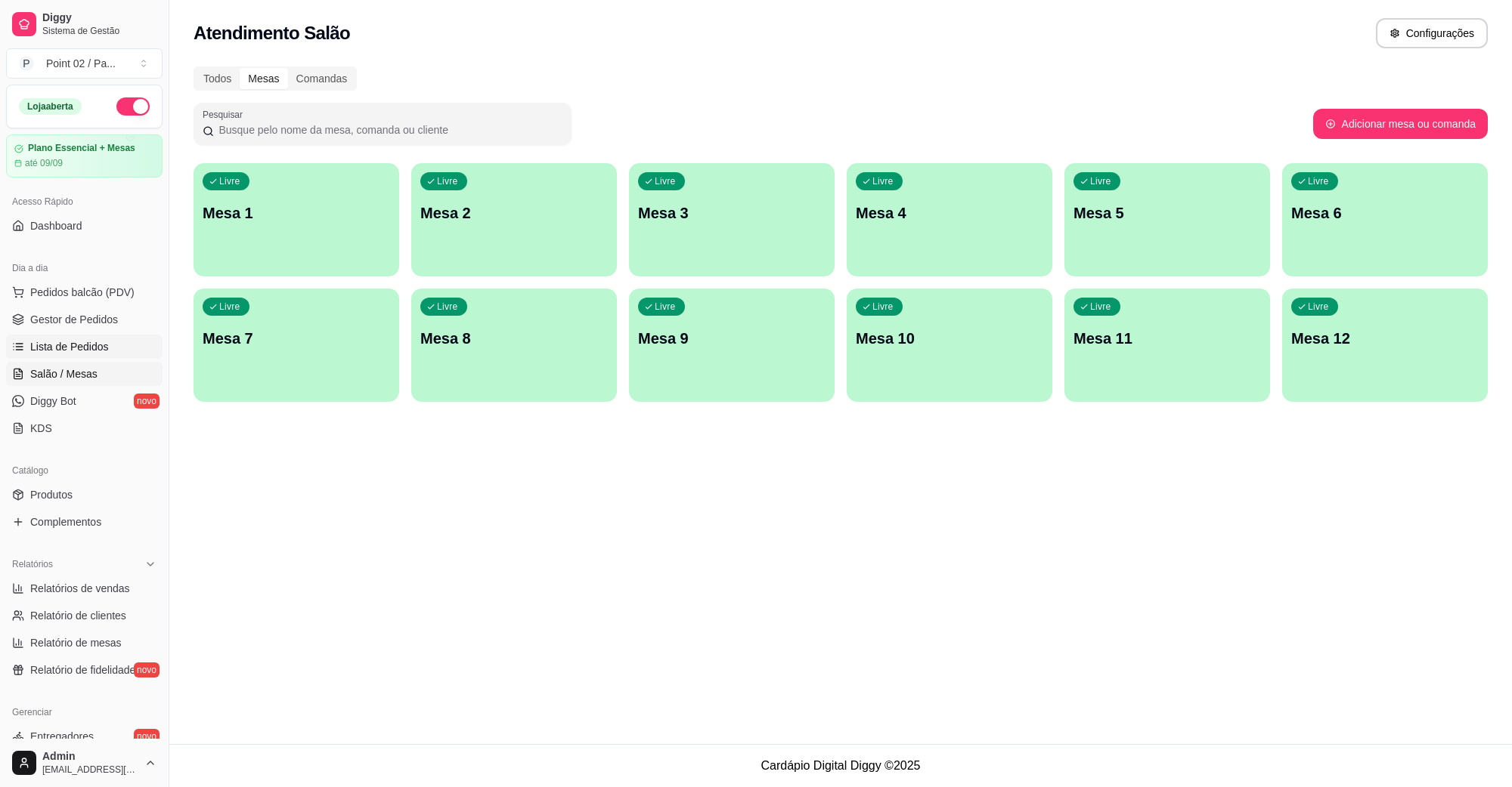
click at [50, 350] on span "Lista de Pedidos" at bounding box center [69, 347] width 78 height 15
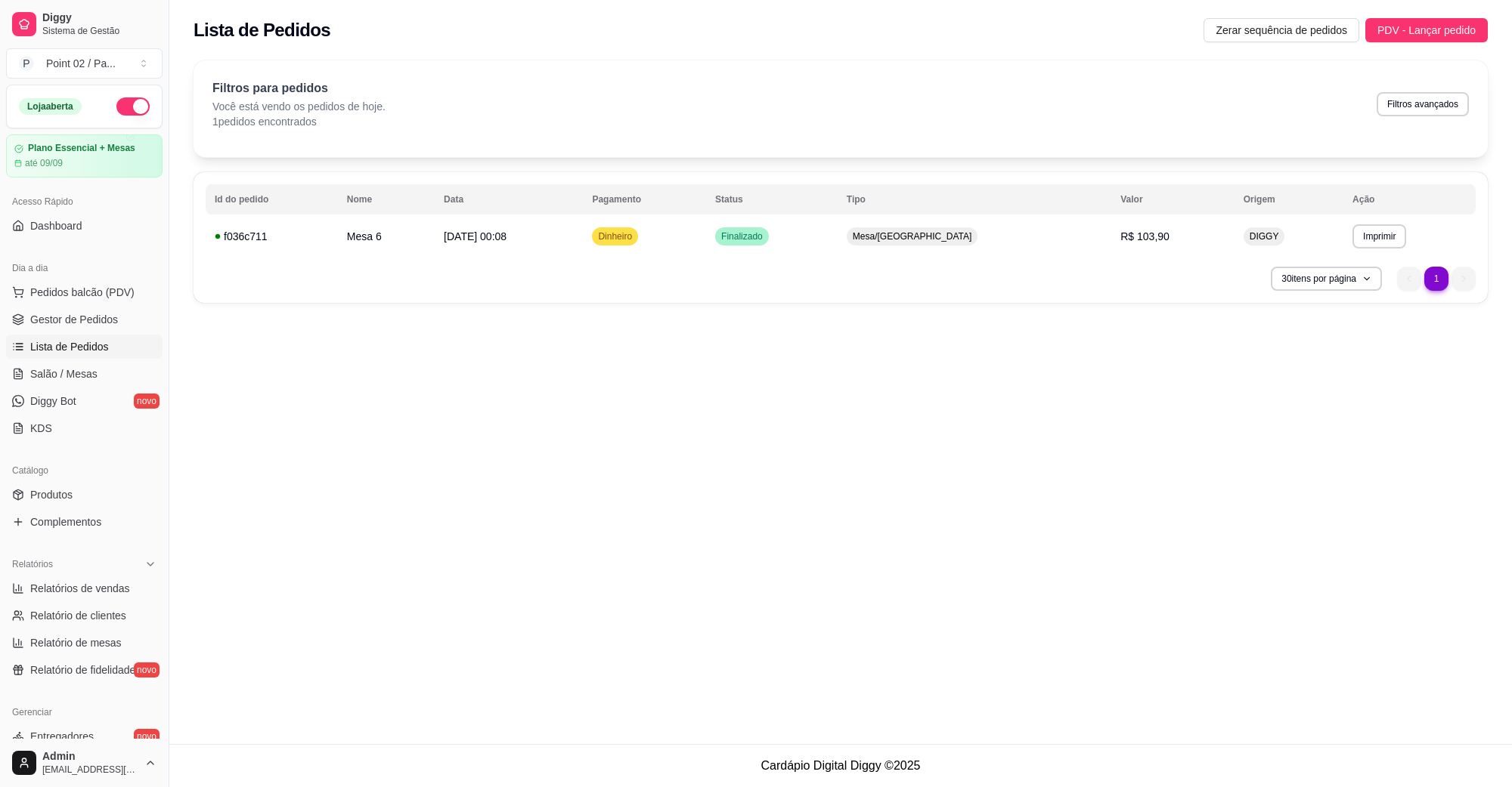
click at [69, 336] on link "Lista de Pedidos" at bounding box center [85, 347] width 157 height 24
click at [76, 329] on link "Gestor de Pedidos" at bounding box center [85, 320] width 157 height 24
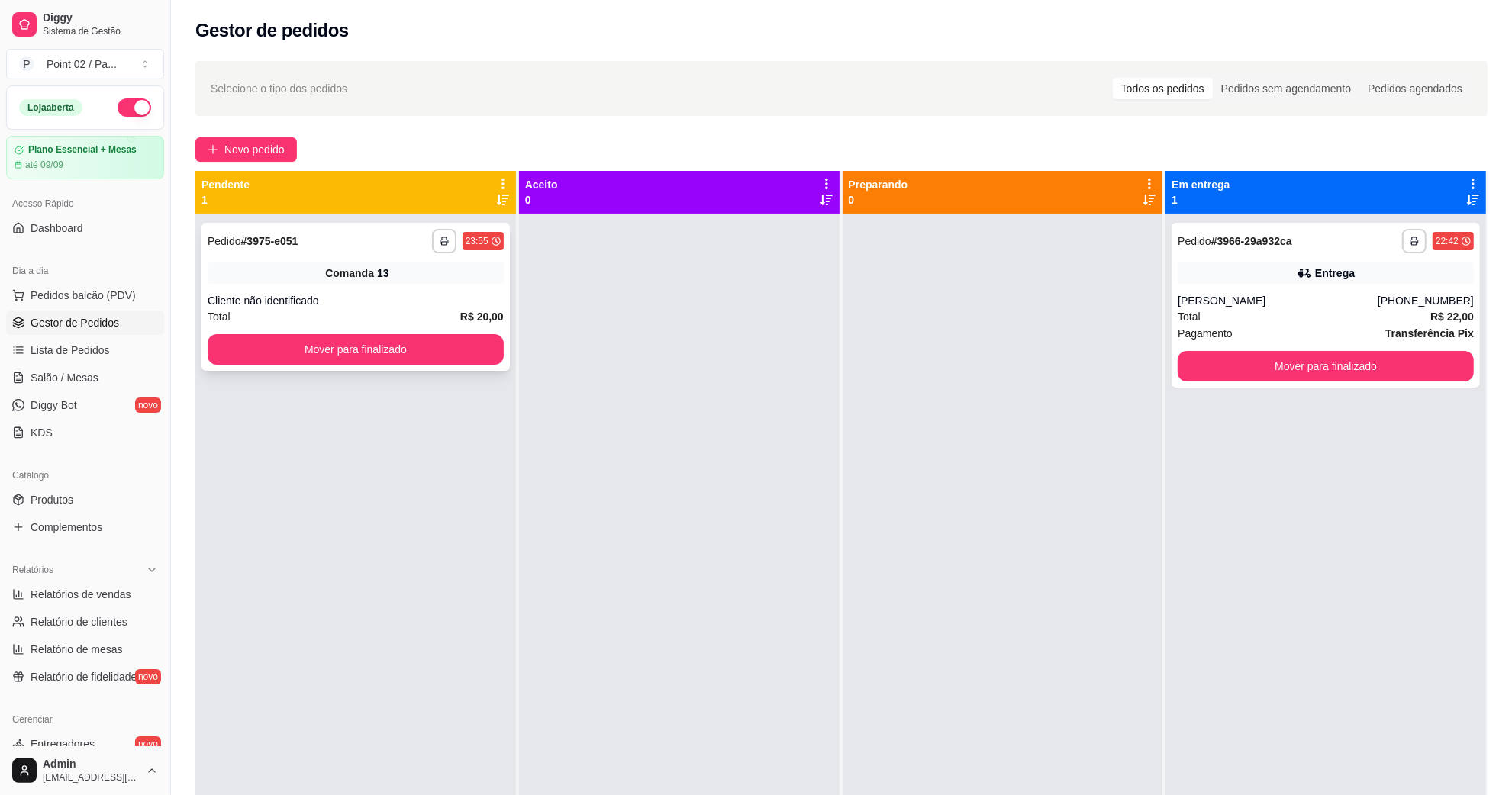
click at [225, 367] on div "**********" at bounding box center [355, 296] width 308 height 148
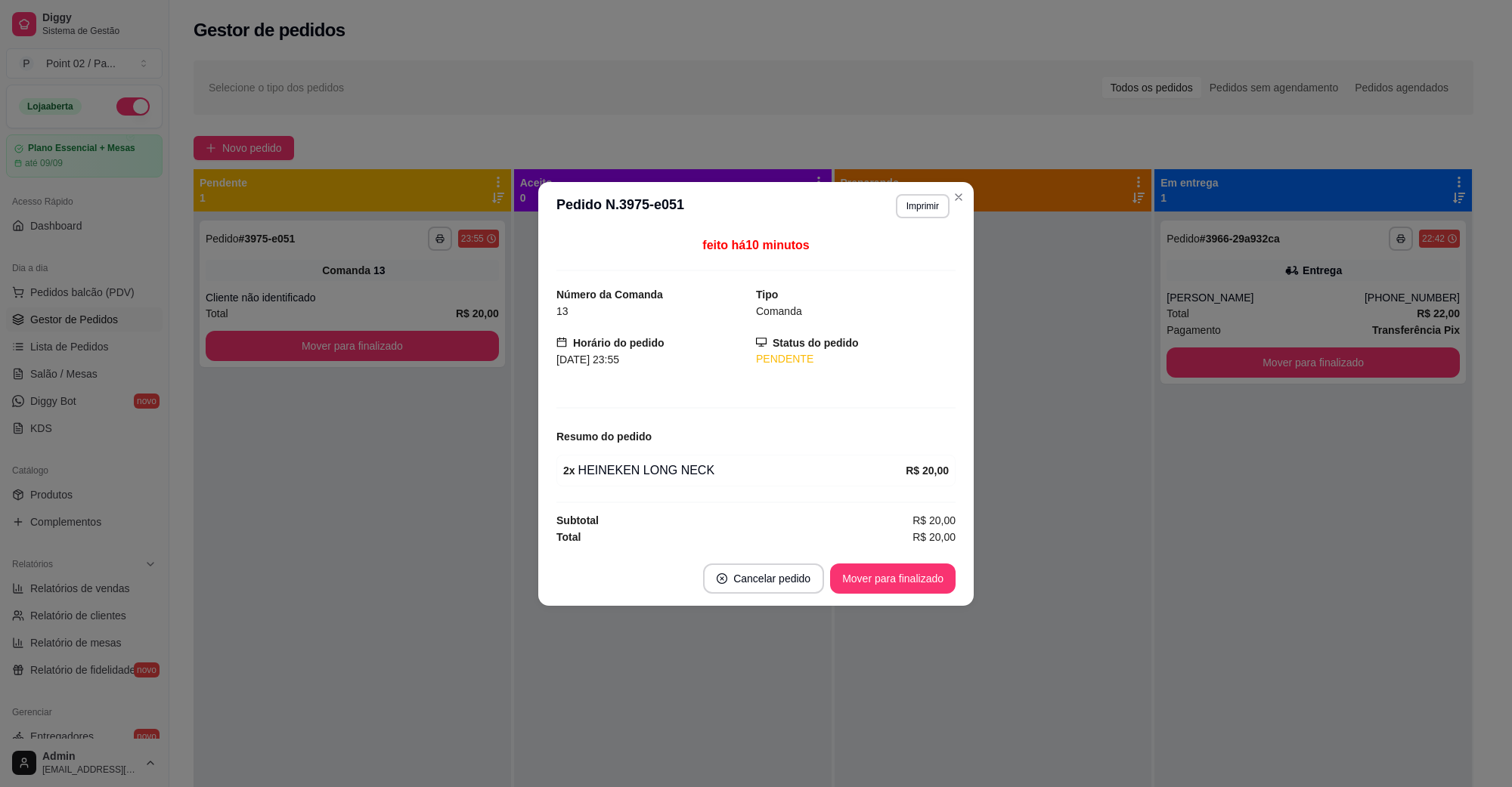
click at [617, 370] on div "feito há 10 minutos Número da Comanda 13 Tipo Comanda Horário do pedido [DATE] …" at bounding box center [755, 391] width 399 height 309
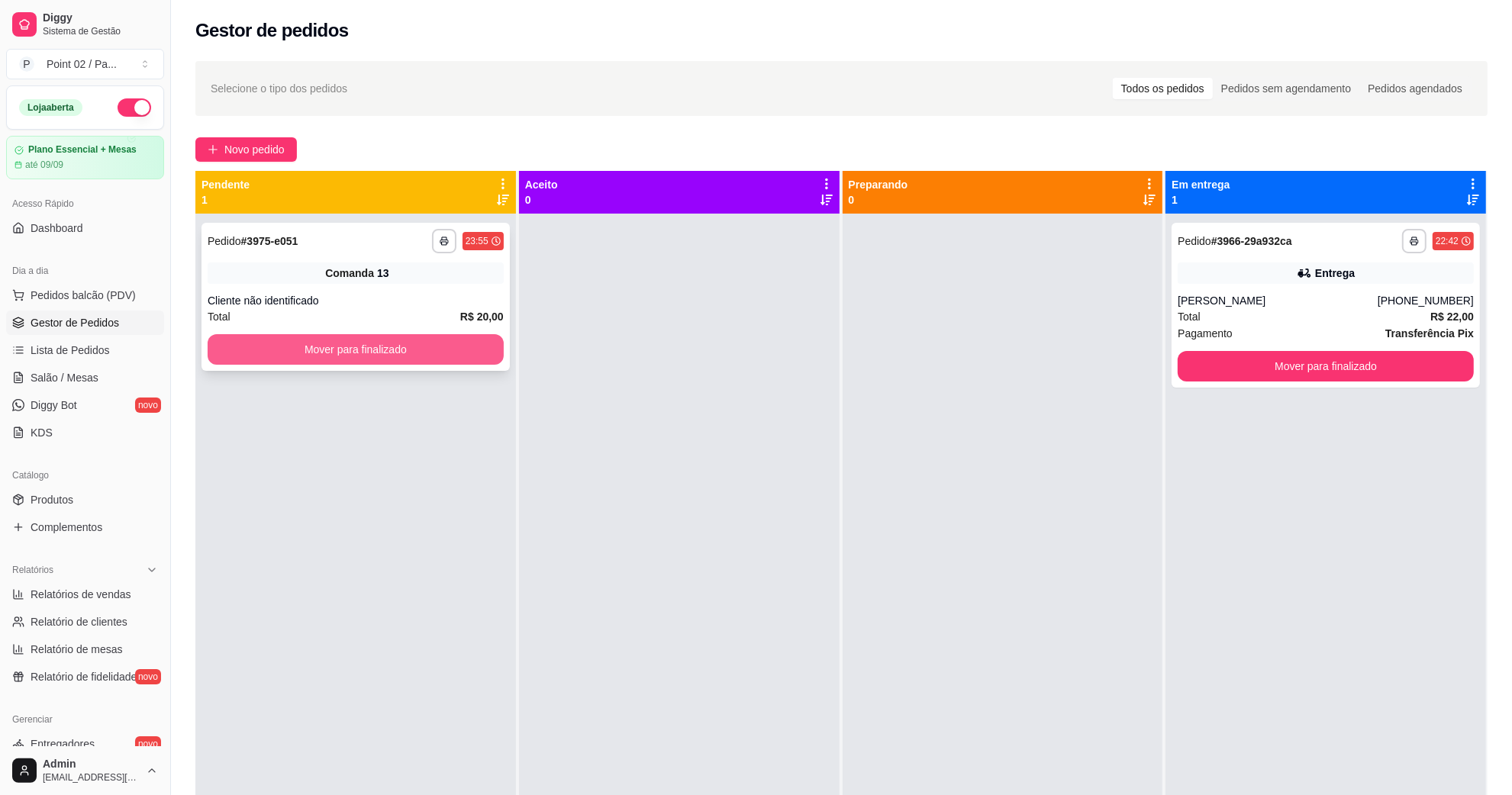
click at [491, 340] on button "Mover para finalizado" at bounding box center [356, 349] width 296 height 31
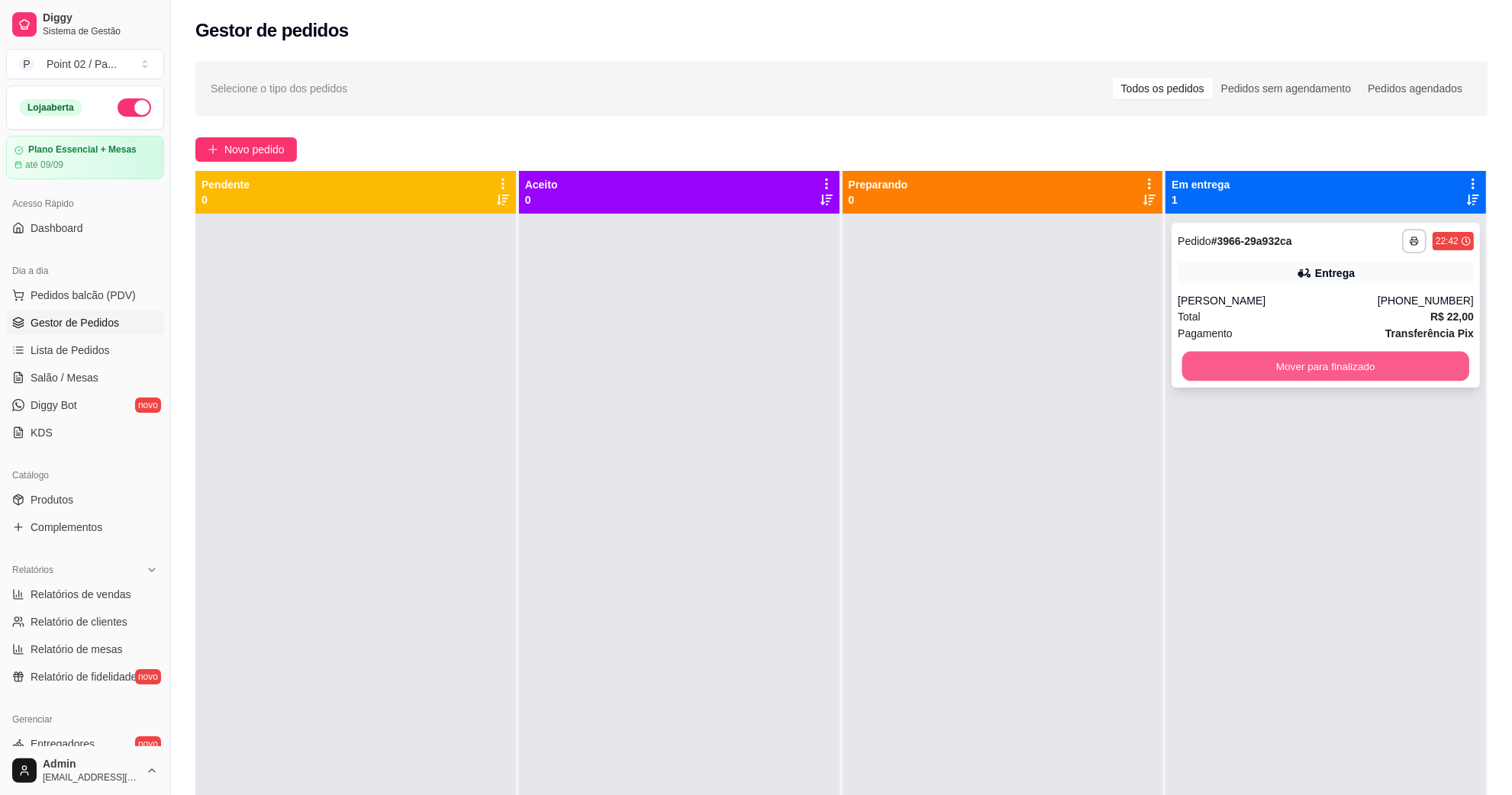
click at [1233, 351] on div "Mover para finalizado" at bounding box center [1326, 366] width 296 height 31
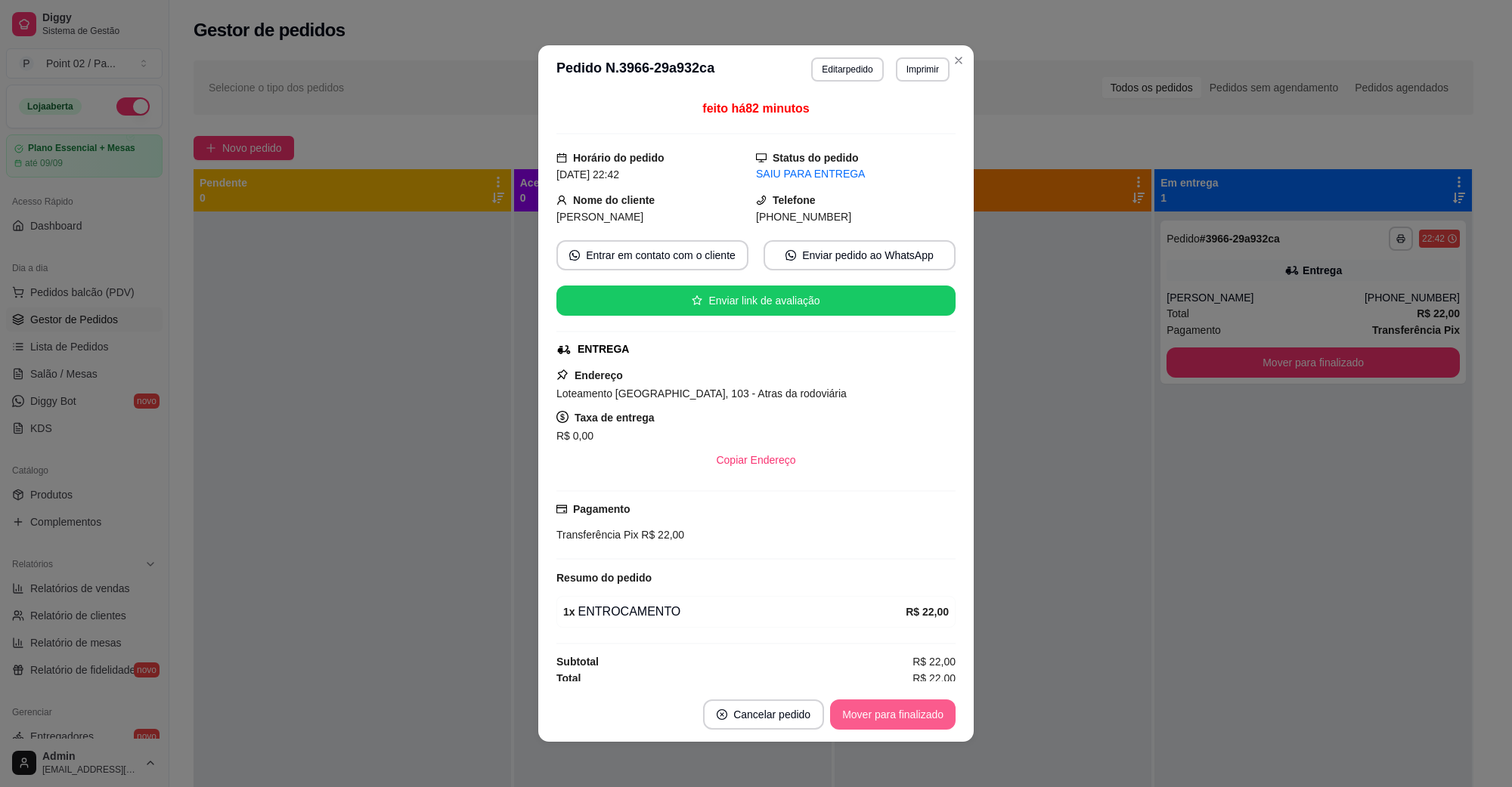
click at [871, 720] on button "Mover para finalizado" at bounding box center [892, 714] width 125 height 30
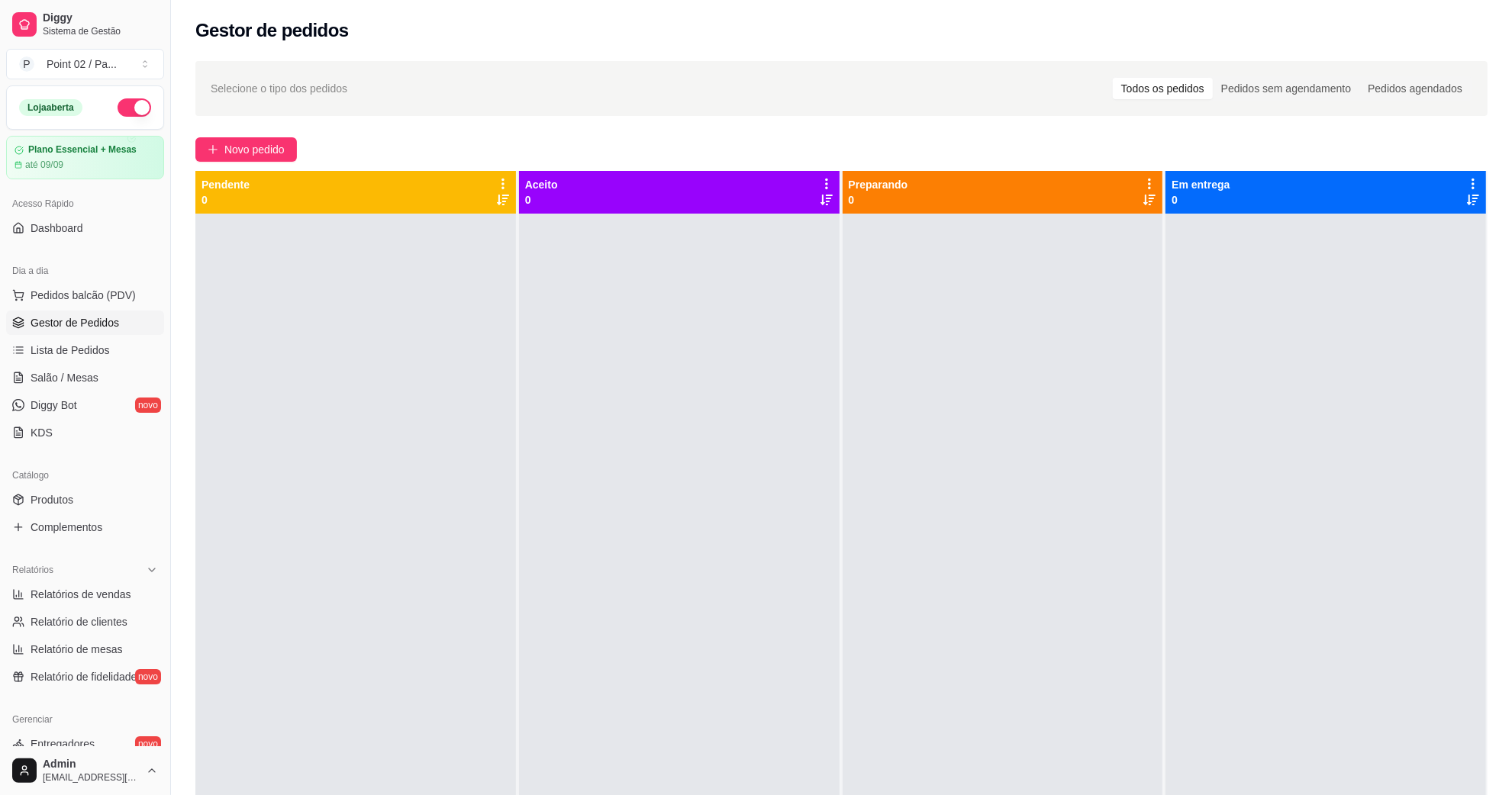
click at [96, 319] on span "Gestor de Pedidos" at bounding box center [74, 323] width 88 height 15
click at [117, 103] on button "button" at bounding box center [134, 108] width 34 height 19
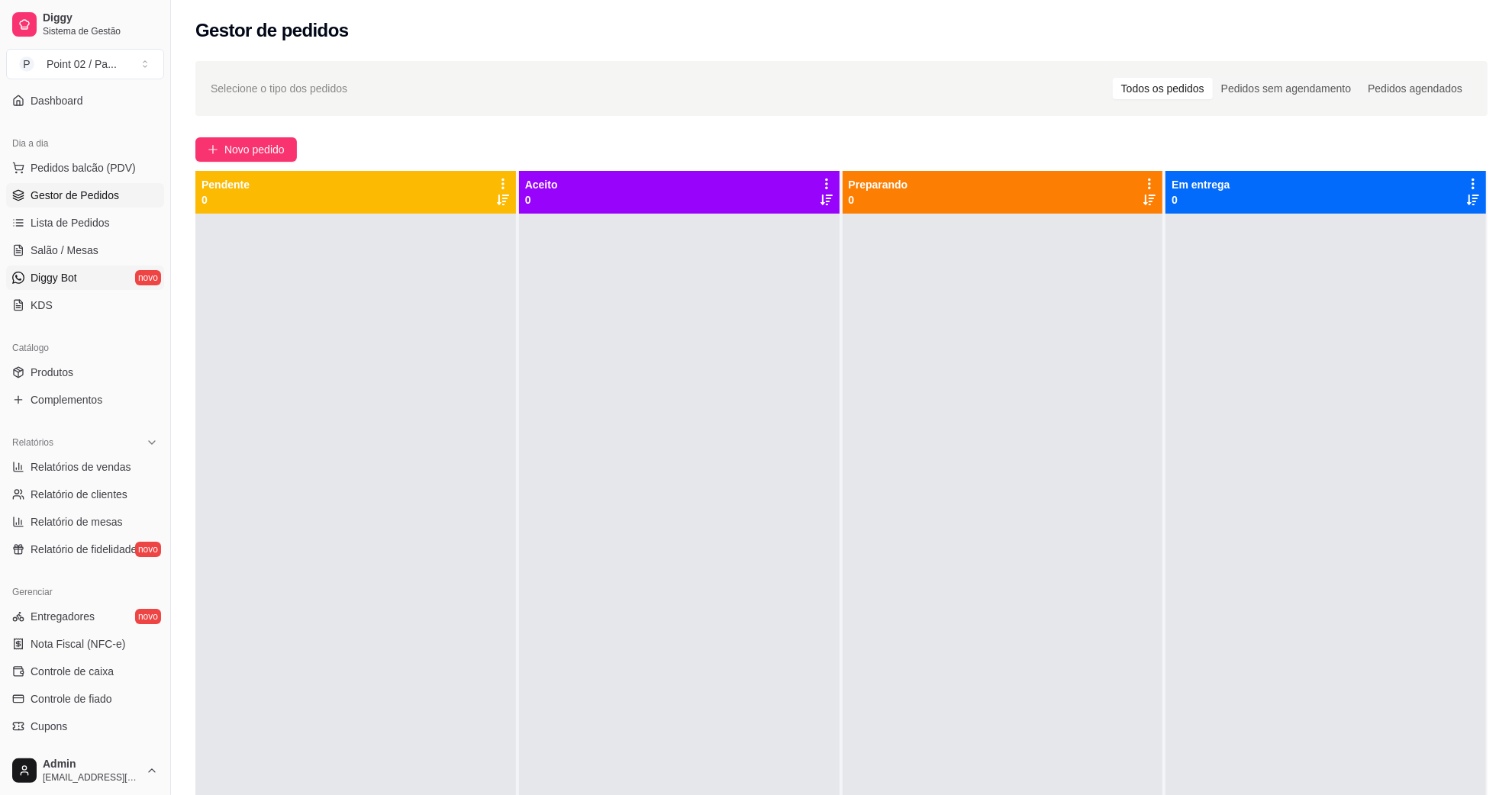
scroll to position [303, 0]
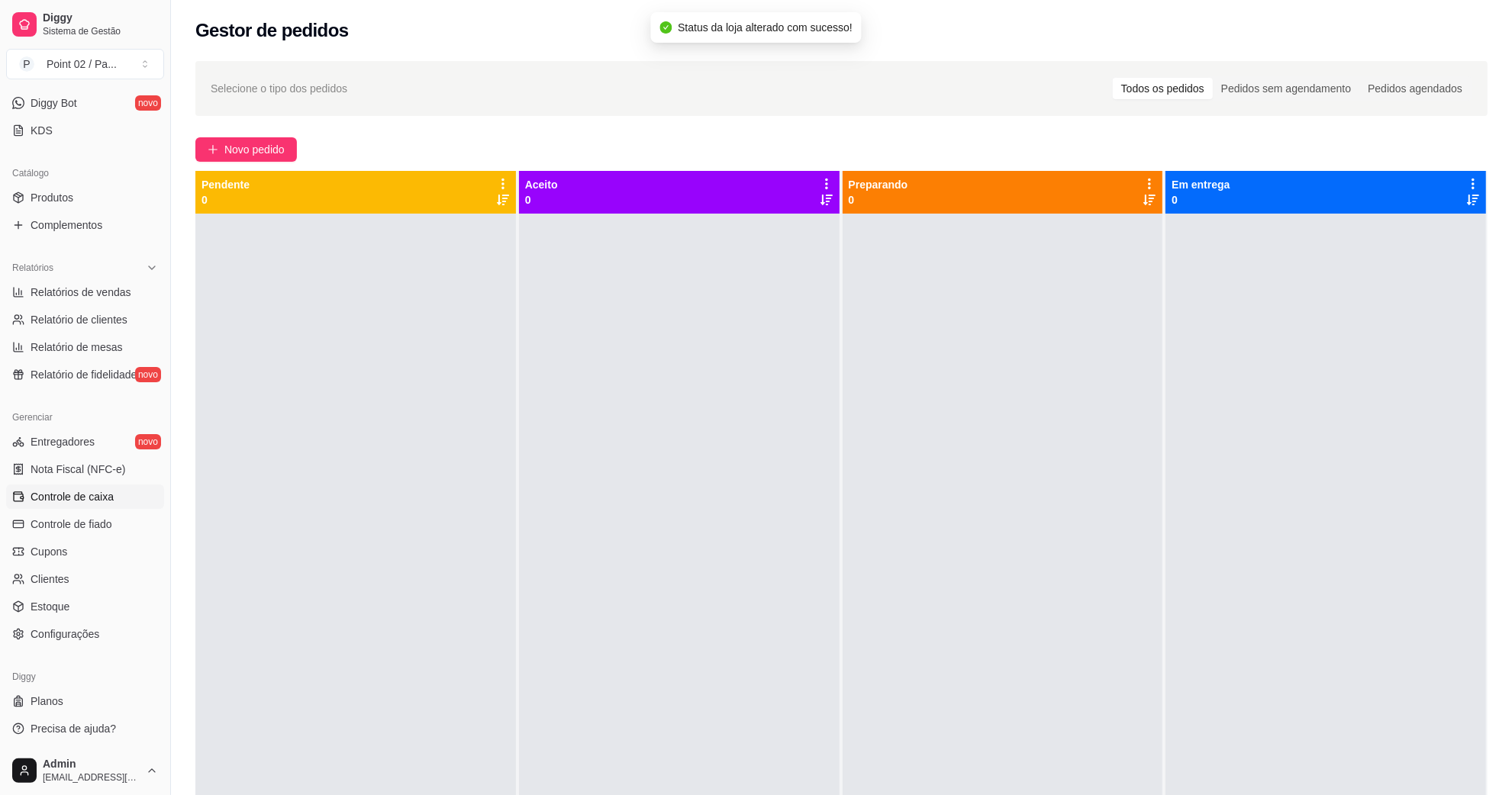
click at [109, 500] on span "Controle de caixa" at bounding box center [72, 496] width 83 height 15
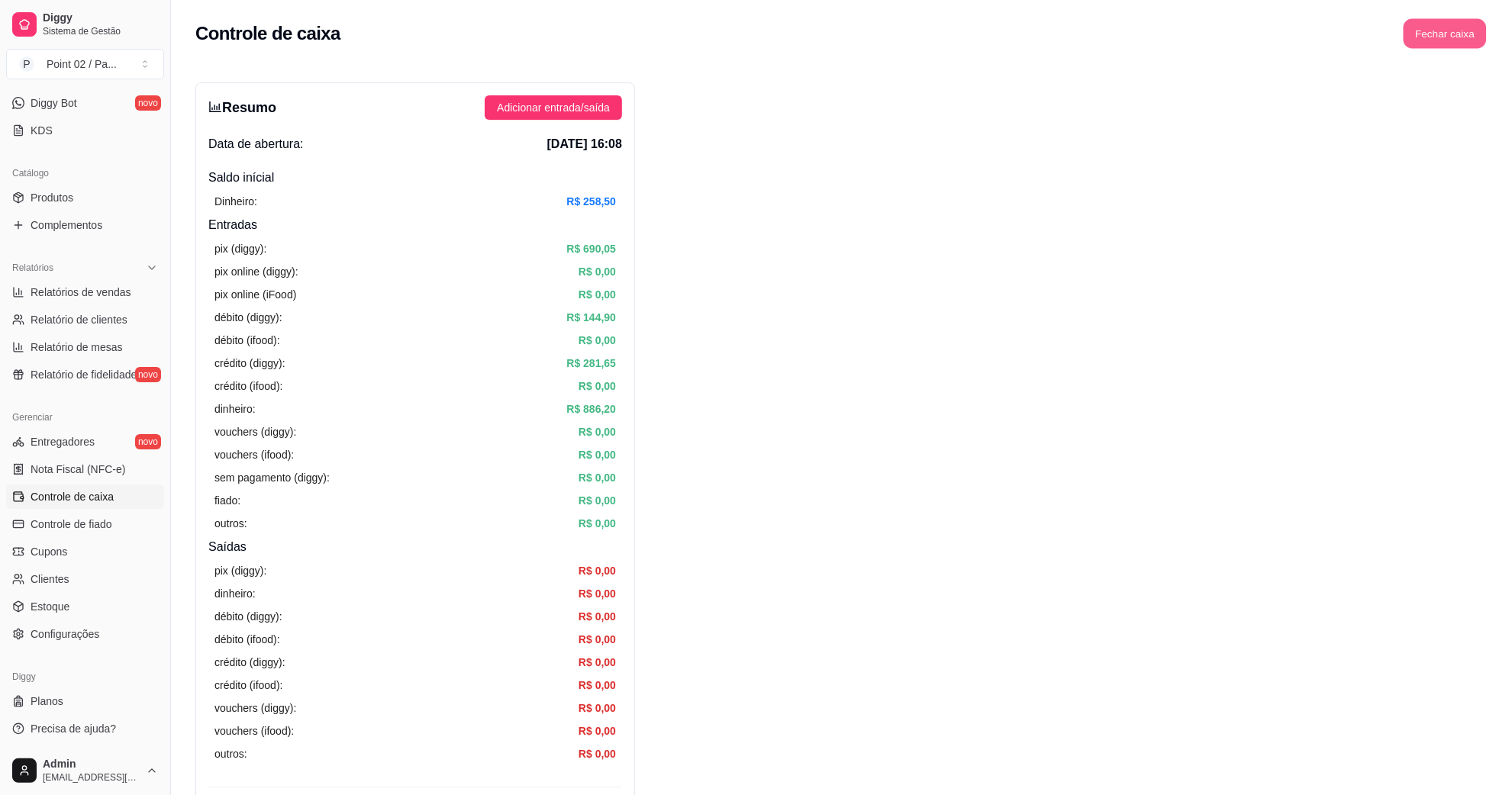
click at [1473, 23] on button "Fechar caixa" at bounding box center [1445, 34] width 83 height 30
click at [1482, 128] on span "Sim" at bounding box center [1488, 136] width 19 height 17
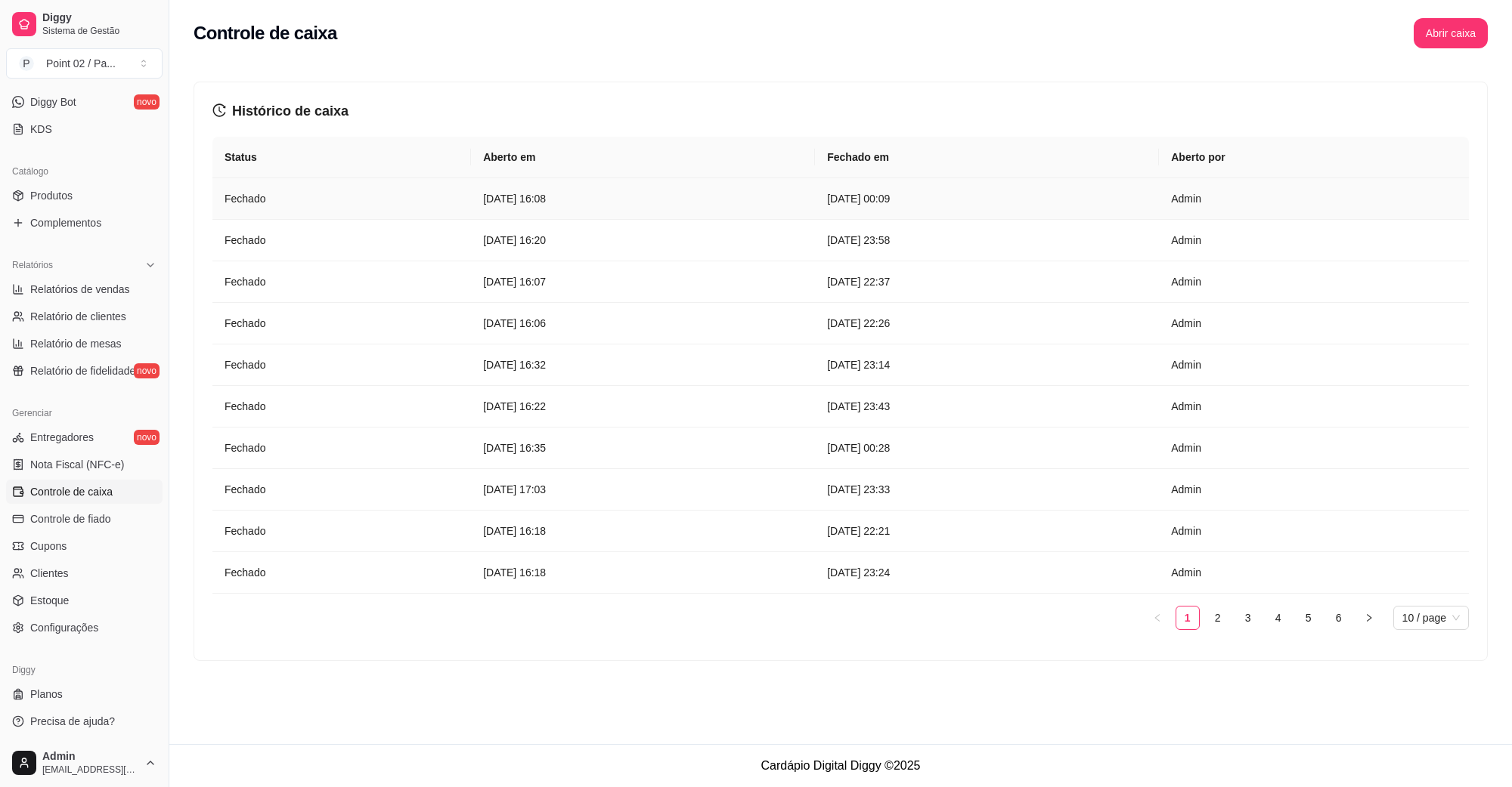
click at [1052, 207] on td "[DATE] 00:09" at bounding box center [986, 198] width 344 height 41
